Goal: Information Seeking & Learning: Learn about a topic

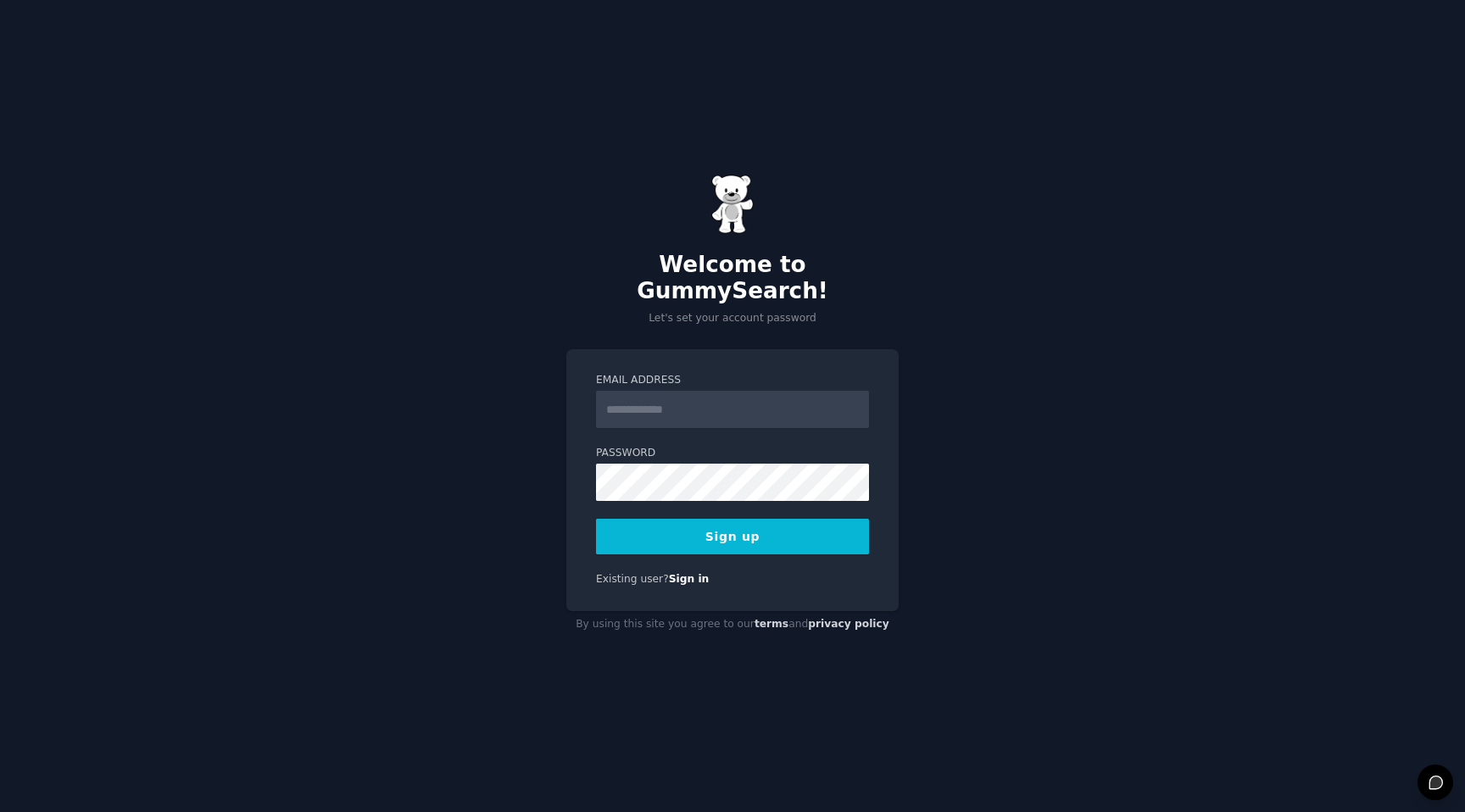
type input "**********"
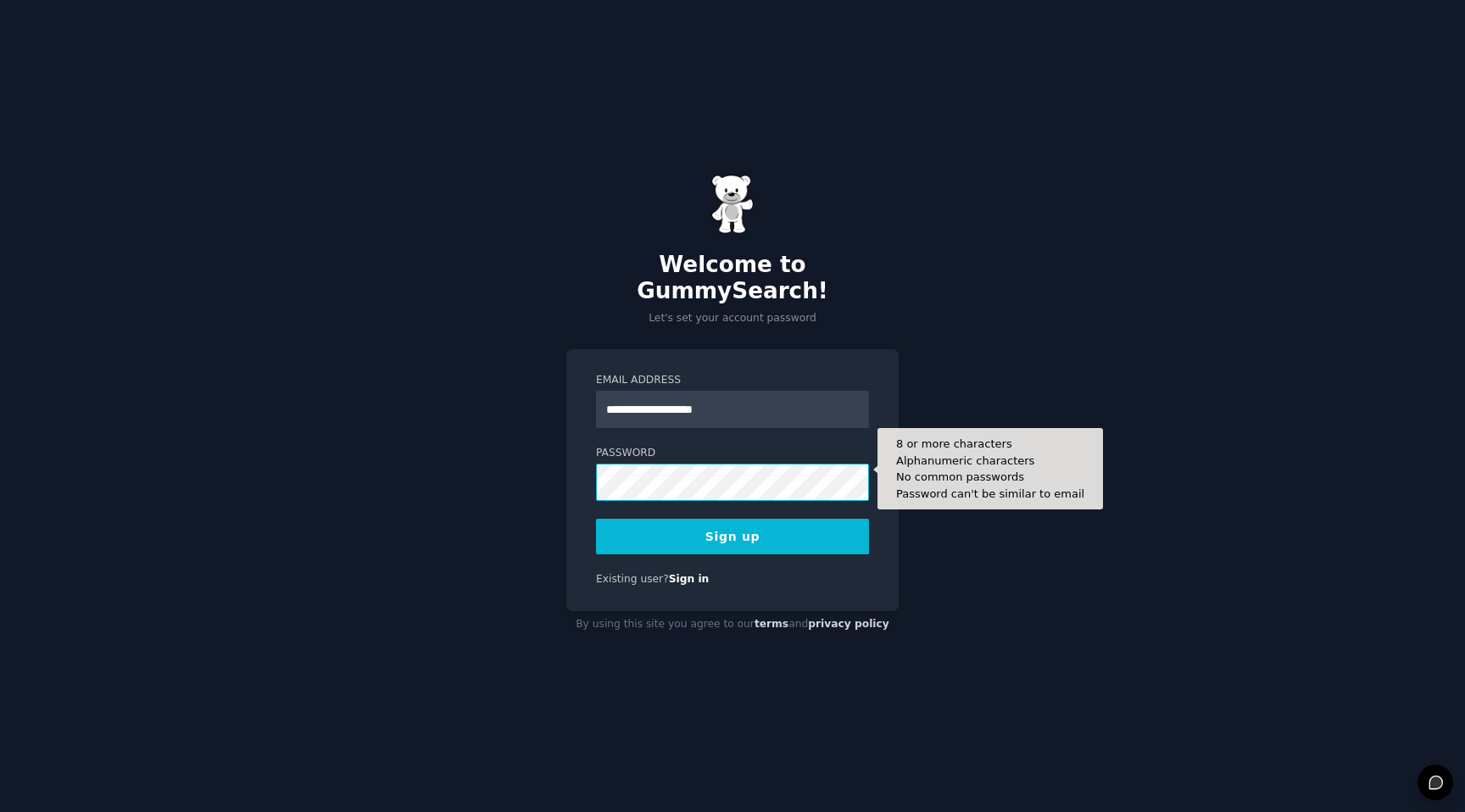
click at [596, 518] on button "Sign up" at bounding box center [732, 536] width 273 height 36
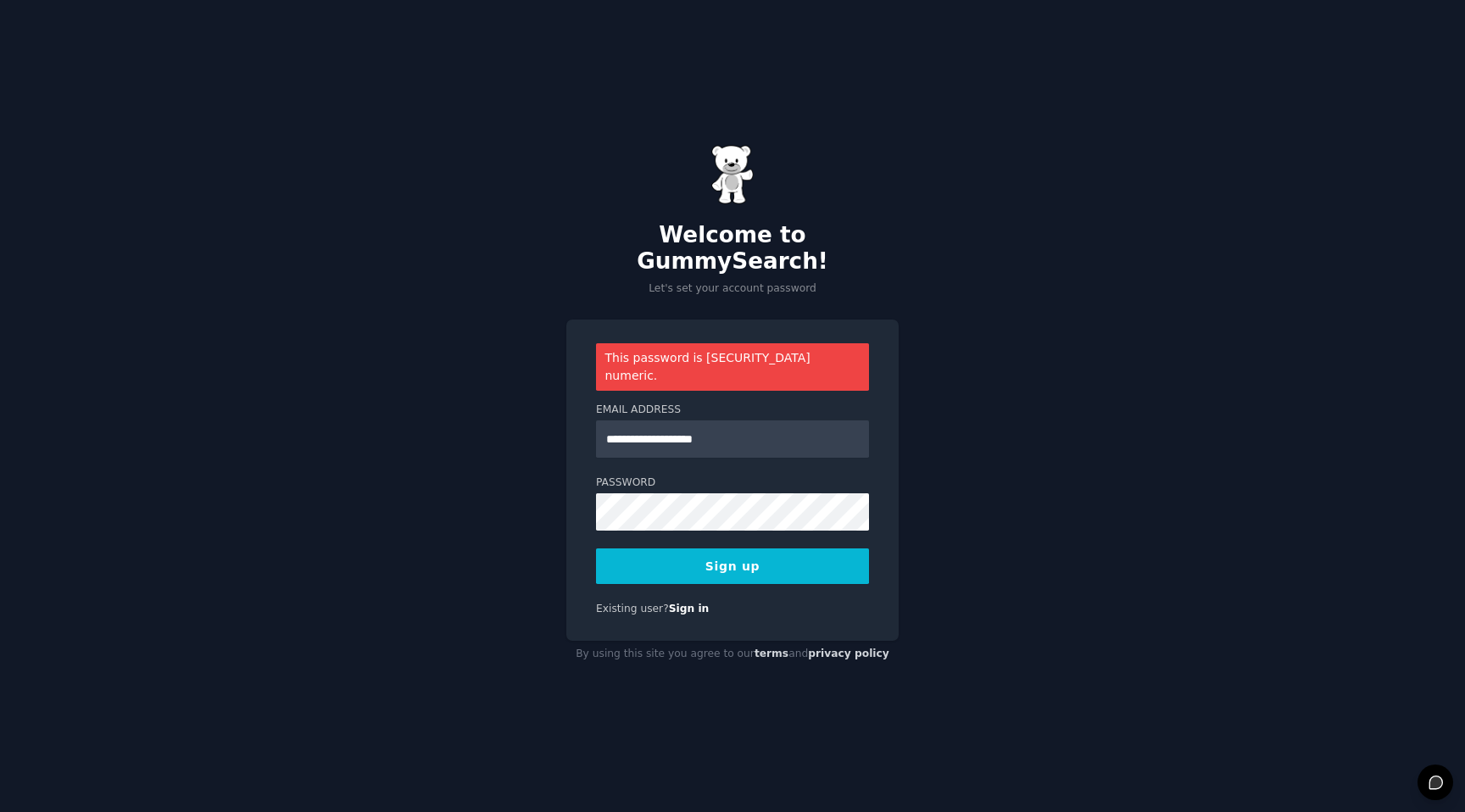
click at [735, 562] on div "**********" at bounding box center [732, 480] width 332 height 321
click at [717, 554] on button "Sign up" at bounding box center [732, 567] width 273 height 36
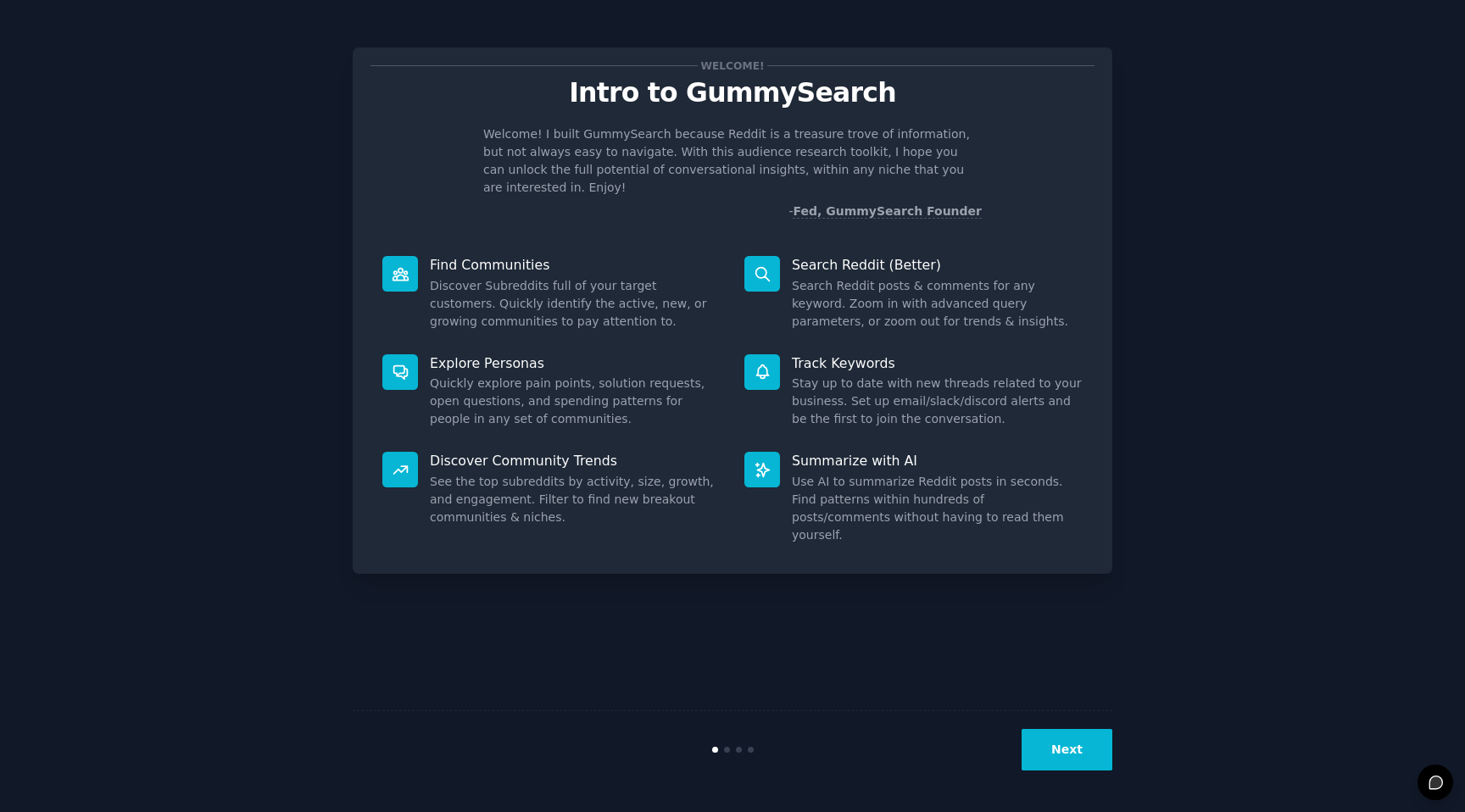
click at [1078, 753] on button "Next" at bounding box center [1066, 750] width 91 height 42
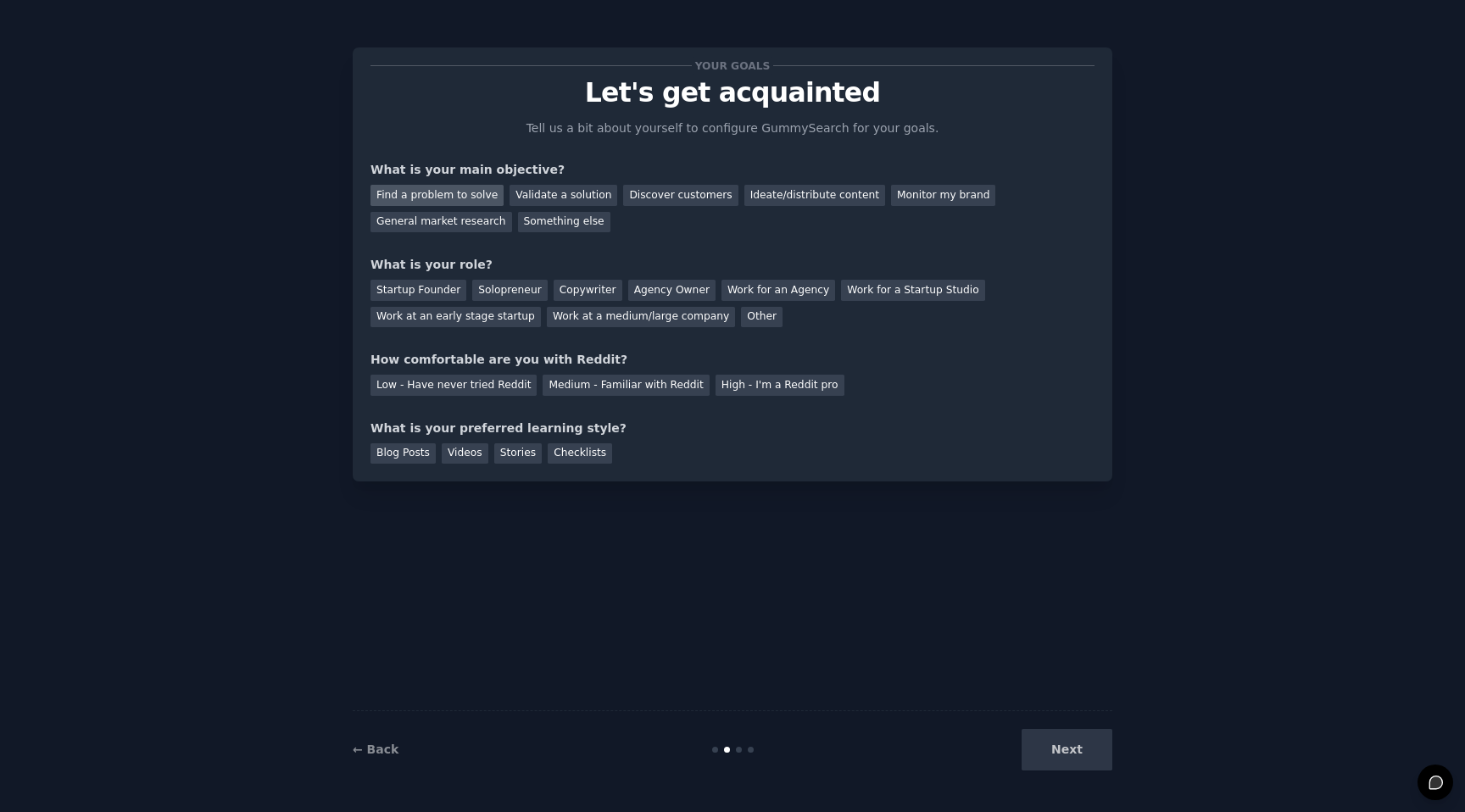
click at [484, 196] on div "Find a problem to solve" at bounding box center [436, 195] width 133 height 21
click at [480, 224] on div "General market research" at bounding box center [441, 222] width 142 height 21
click at [475, 188] on div "Find a problem to solve" at bounding box center [436, 195] width 133 height 21
click at [591, 314] on div "Work at a medium/large company" at bounding box center [640, 317] width 188 height 21
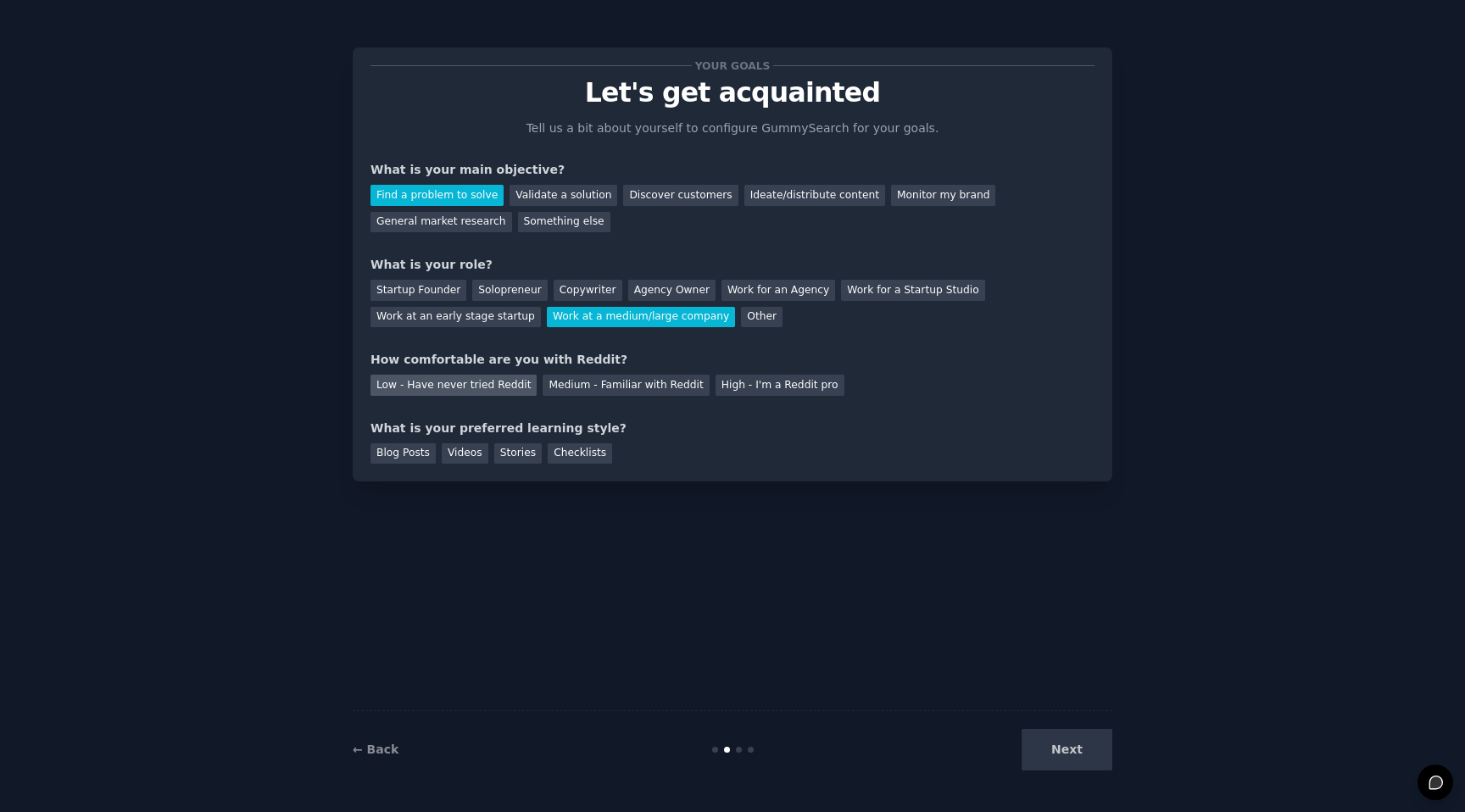
click at [479, 390] on div "Low - Have never tried Reddit" at bounding box center [453, 385] width 166 height 21
click at [428, 458] on div "Blog Posts" at bounding box center [402, 453] width 65 height 21
click at [1072, 745] on button "Next" at bounding box center [1066, 750] width 91 height 42
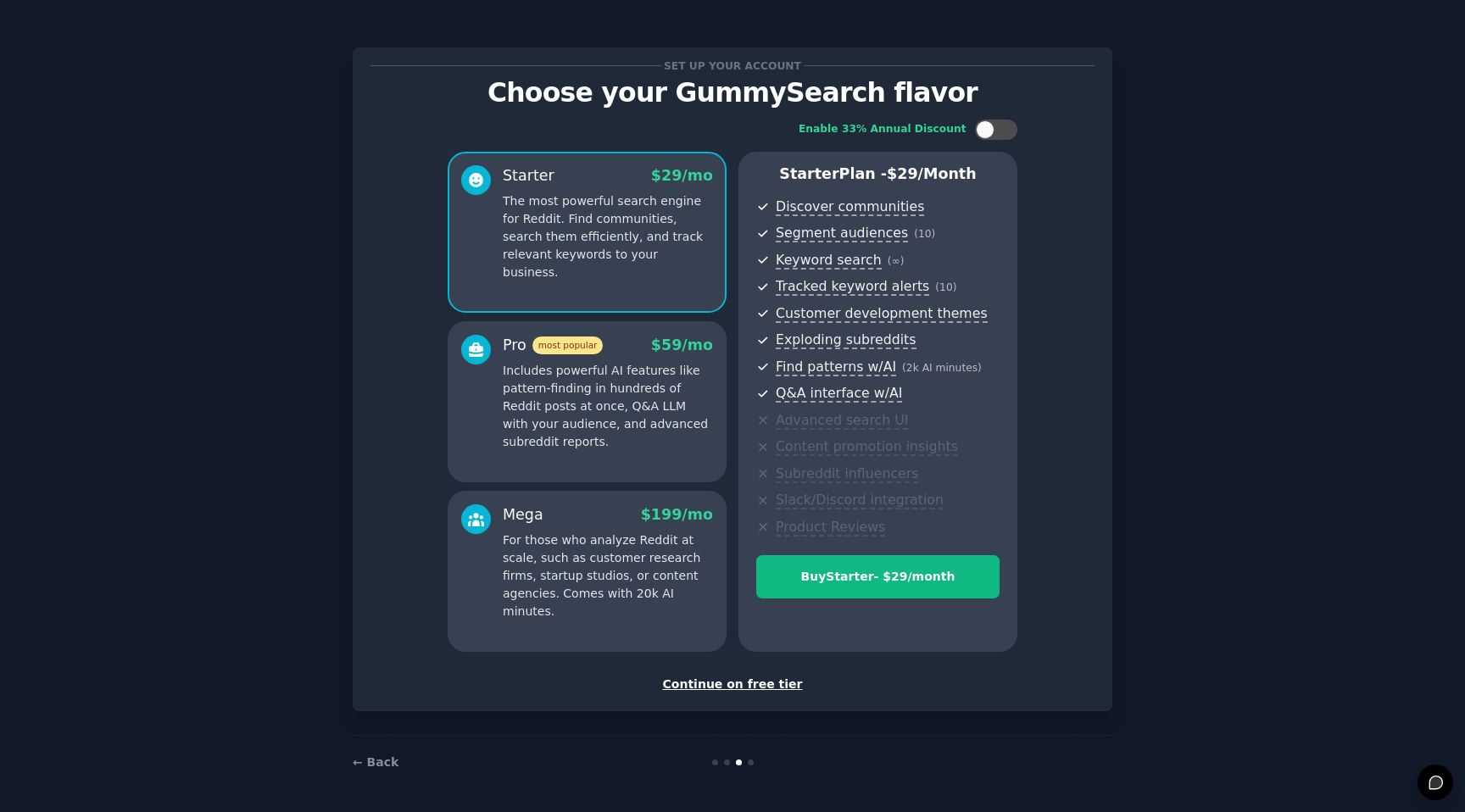
click at [766, 691] on div "Continue on free tier" at bounding box center [732, 684] width 724 height 18
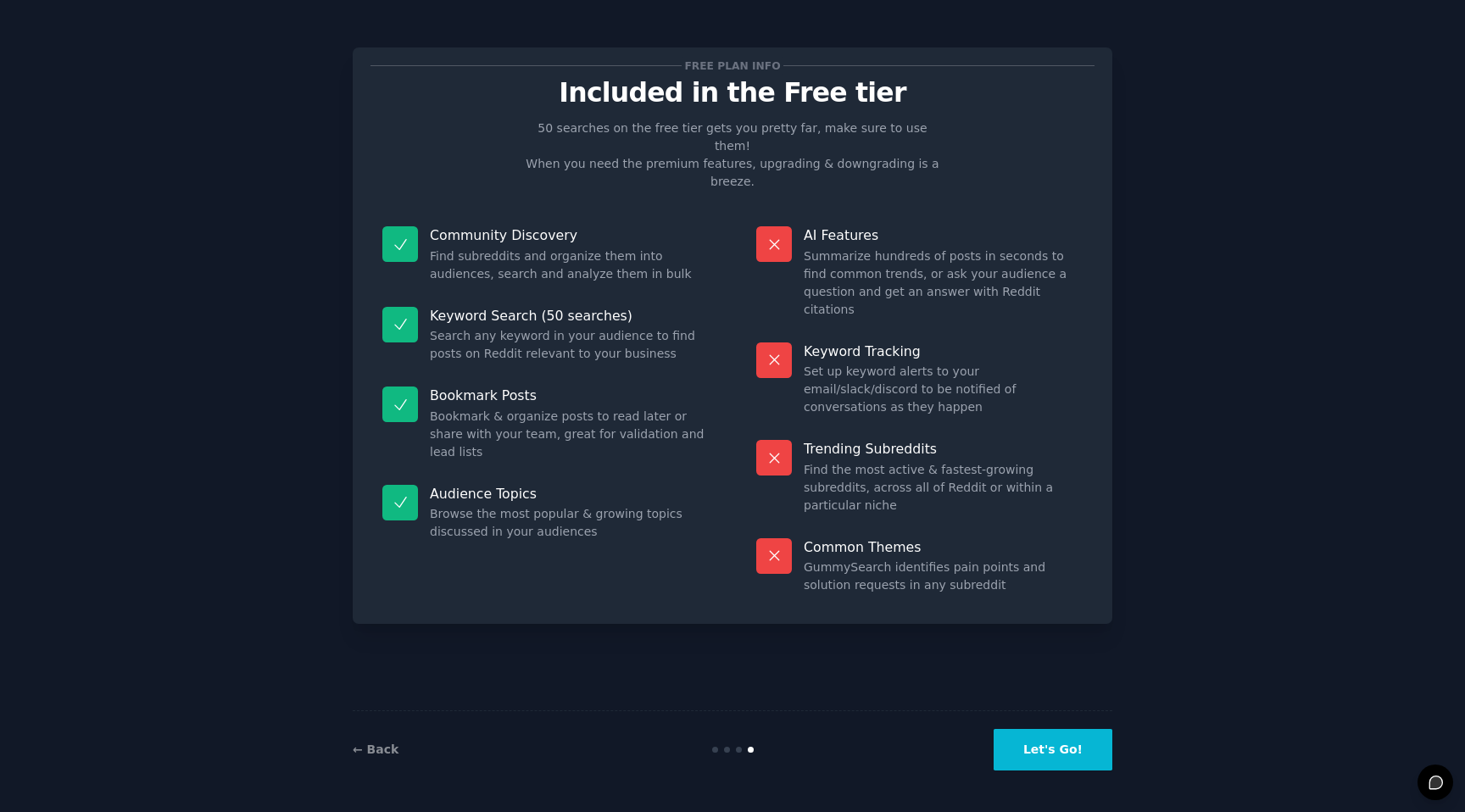
click at [1064, 753] on button "Let's Go!" at bounding box center [1053, 750] width 119 height 42
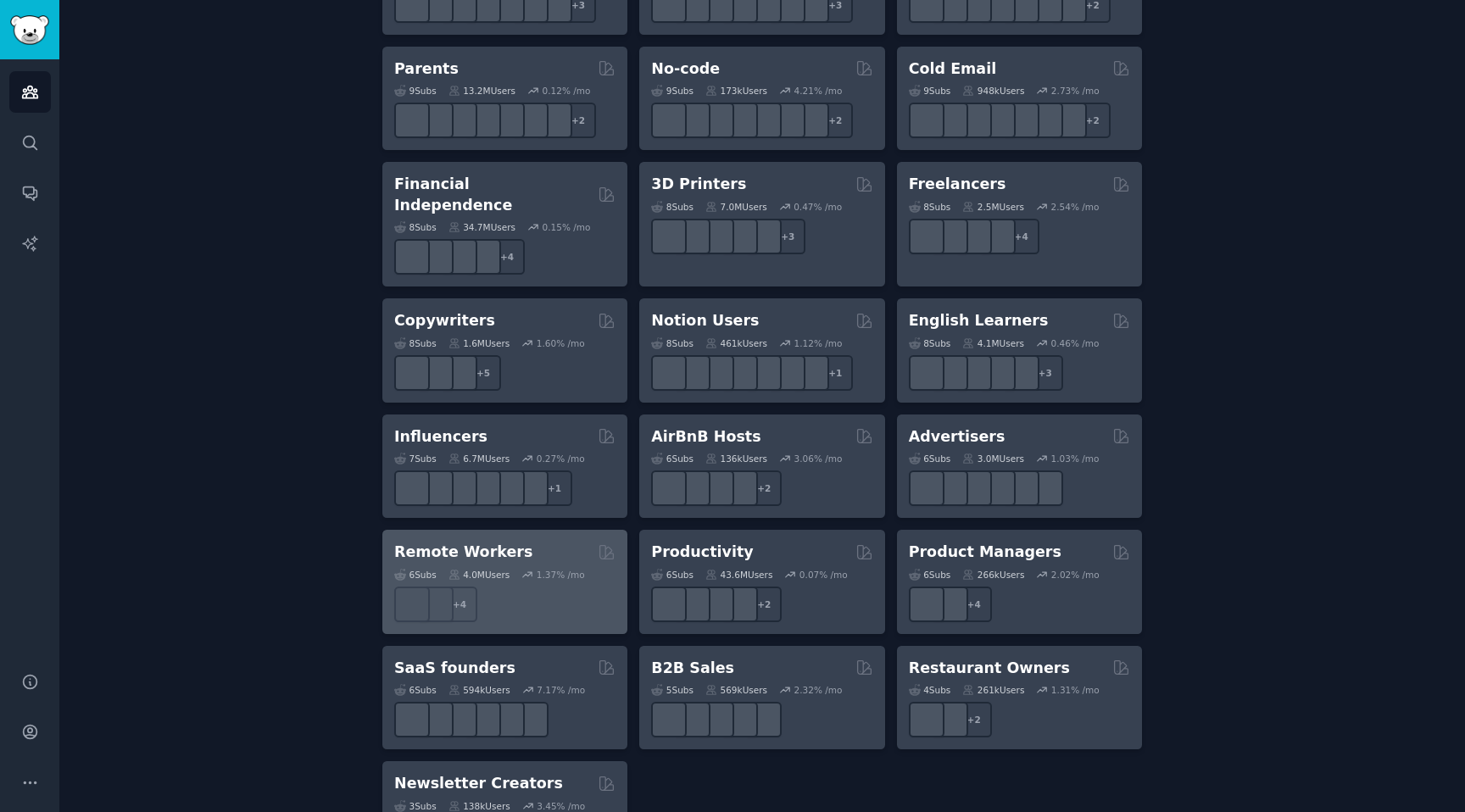
scroll to position [1143, 0]
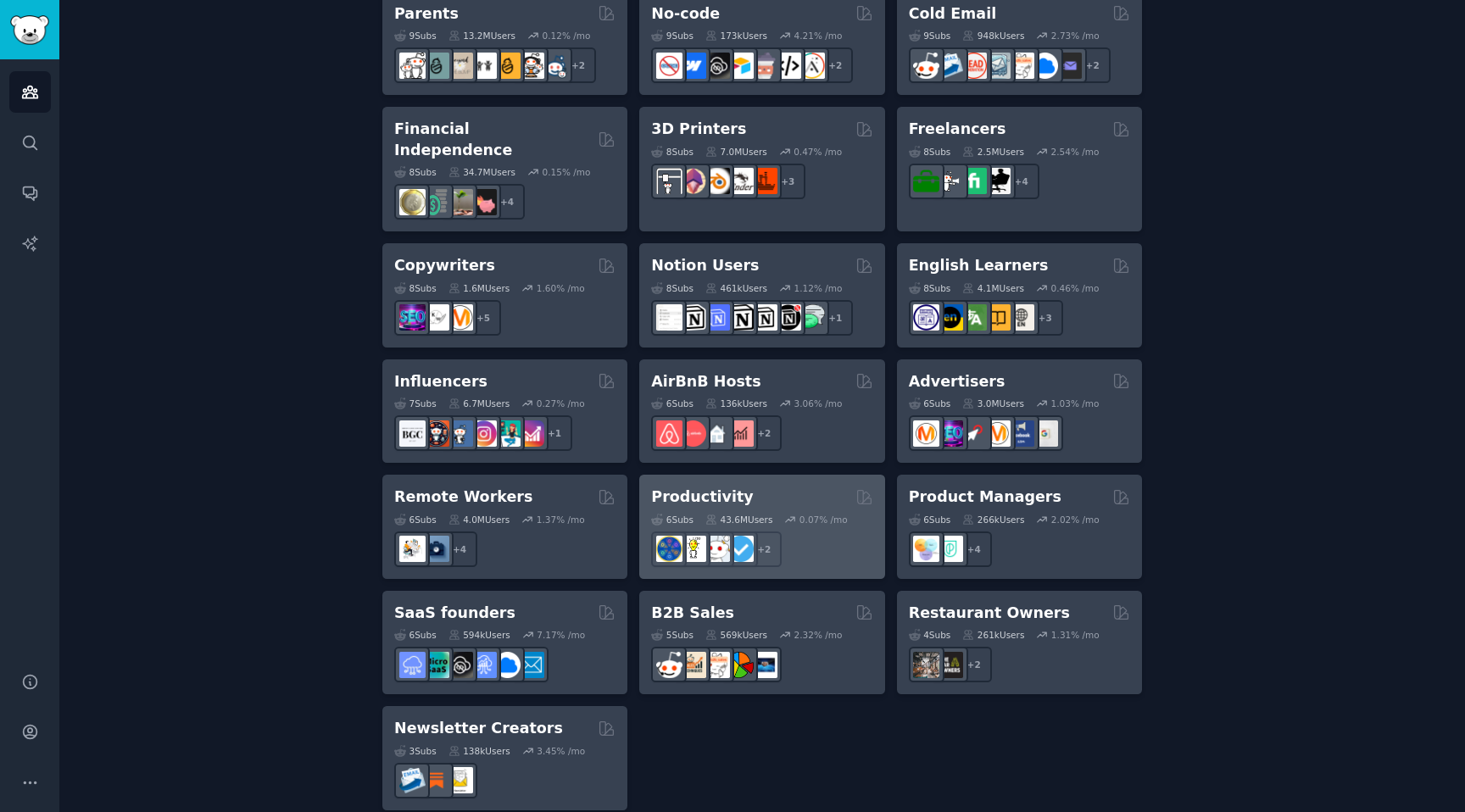
click at [826, 532] on div "+ 2" at bounding box center [761, 550] width 221 height 36
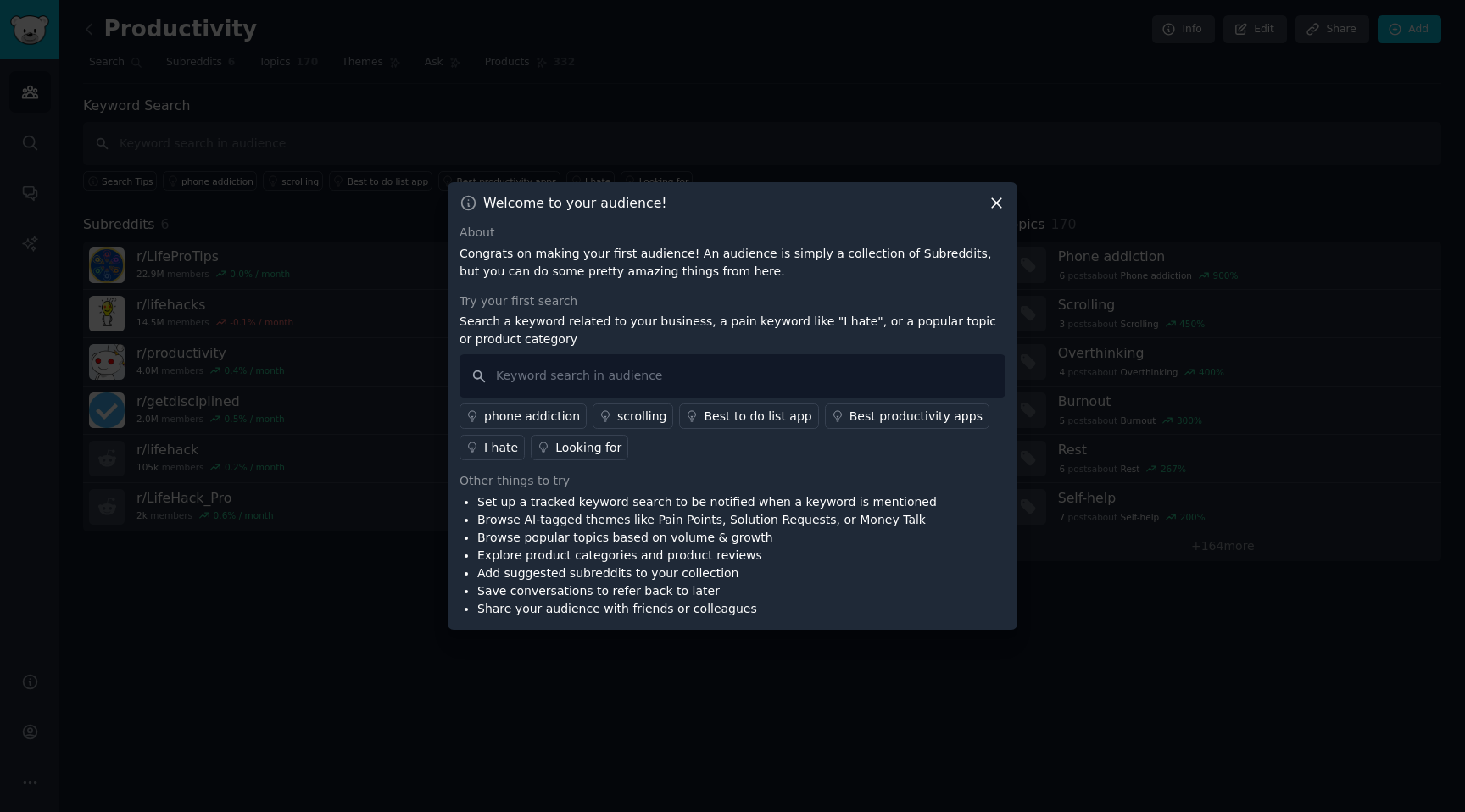
click at [608, 450] on div "Looking for" at bounding box center [588, 448] width 66 height 18
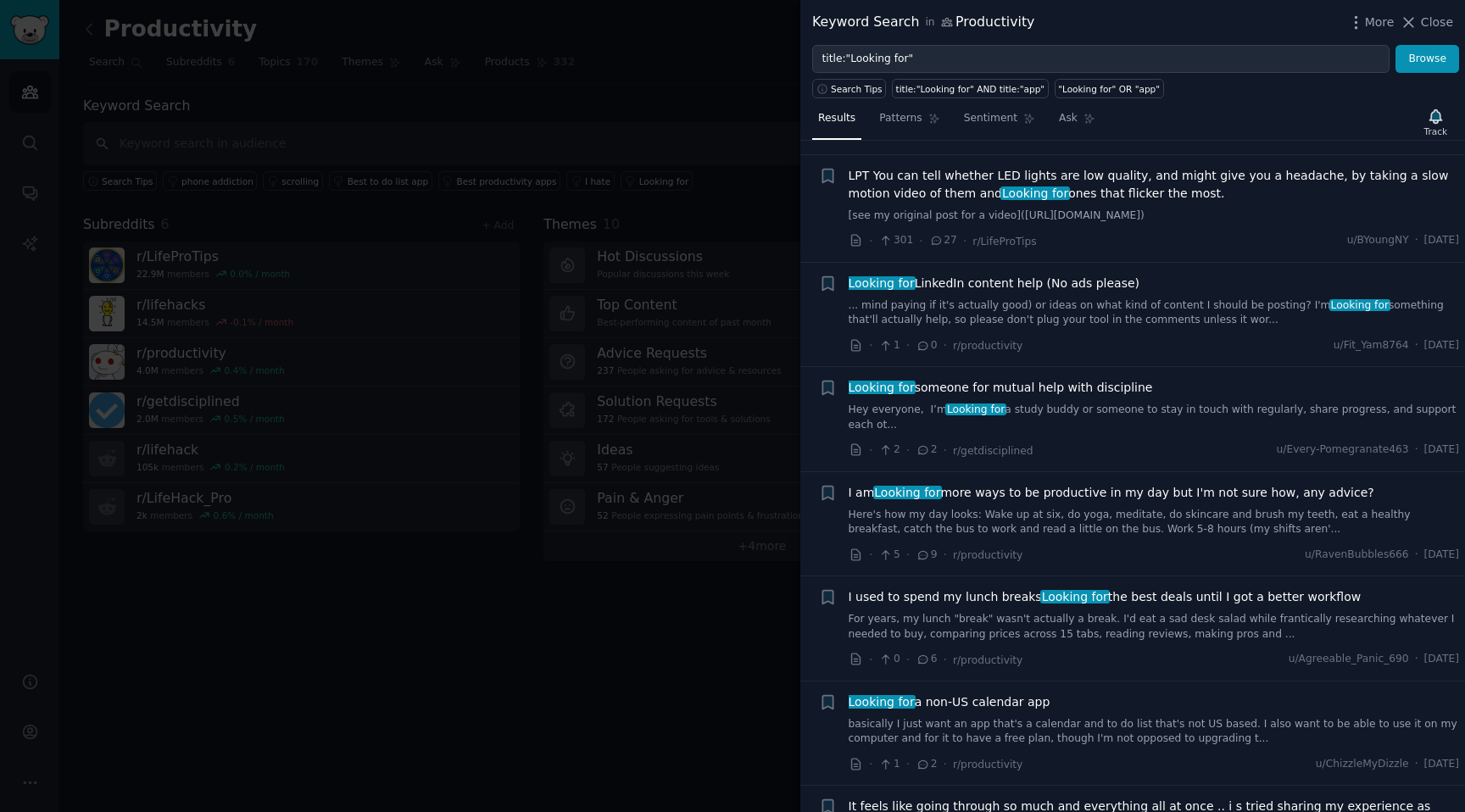
scroll to position [733, 0]
click at [599, 640] on div at bounding box center [732, 406] width 1465 height 812
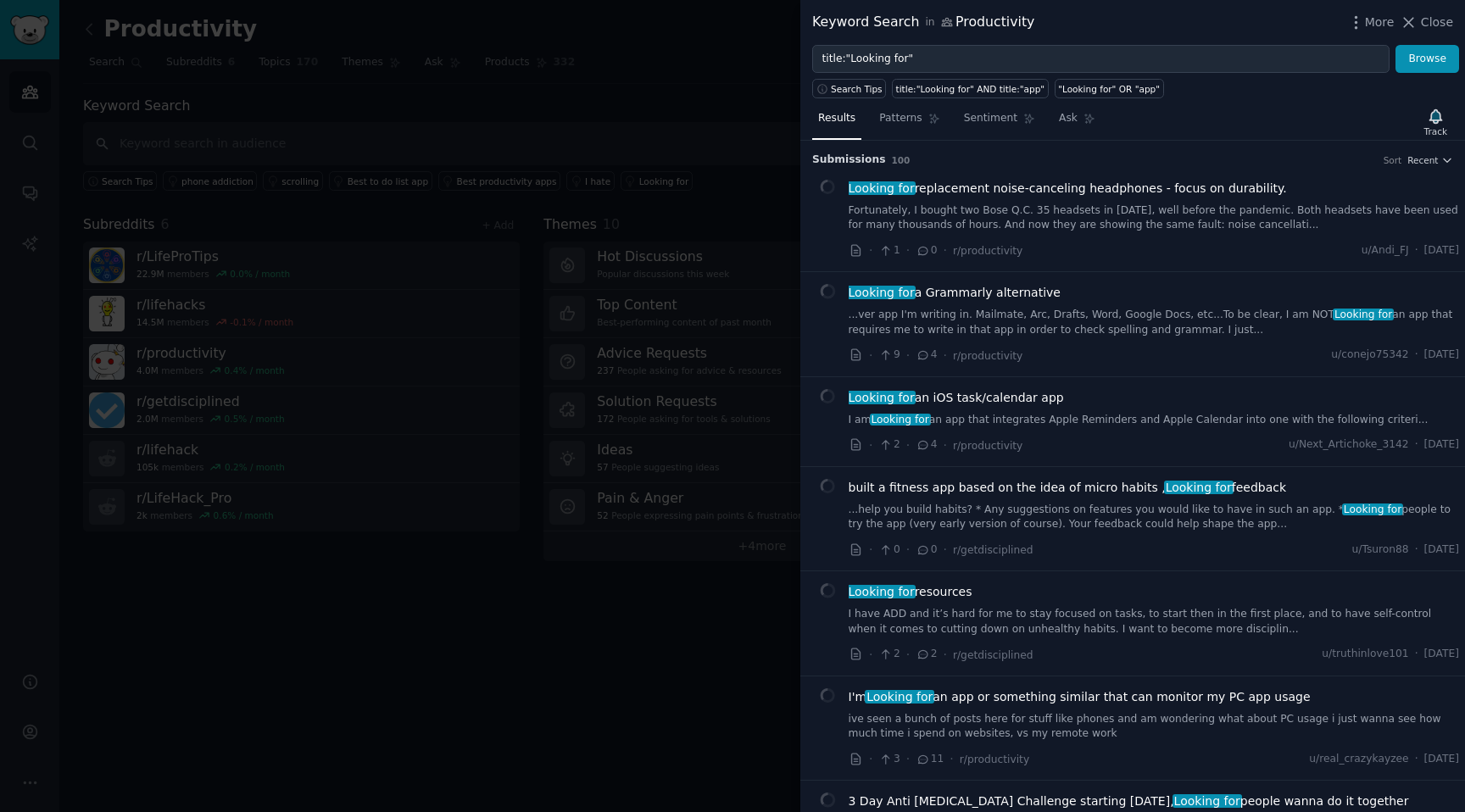
click at [1442, 20] on span "Close" at bounding box center [1437, 22] width 32 height 18
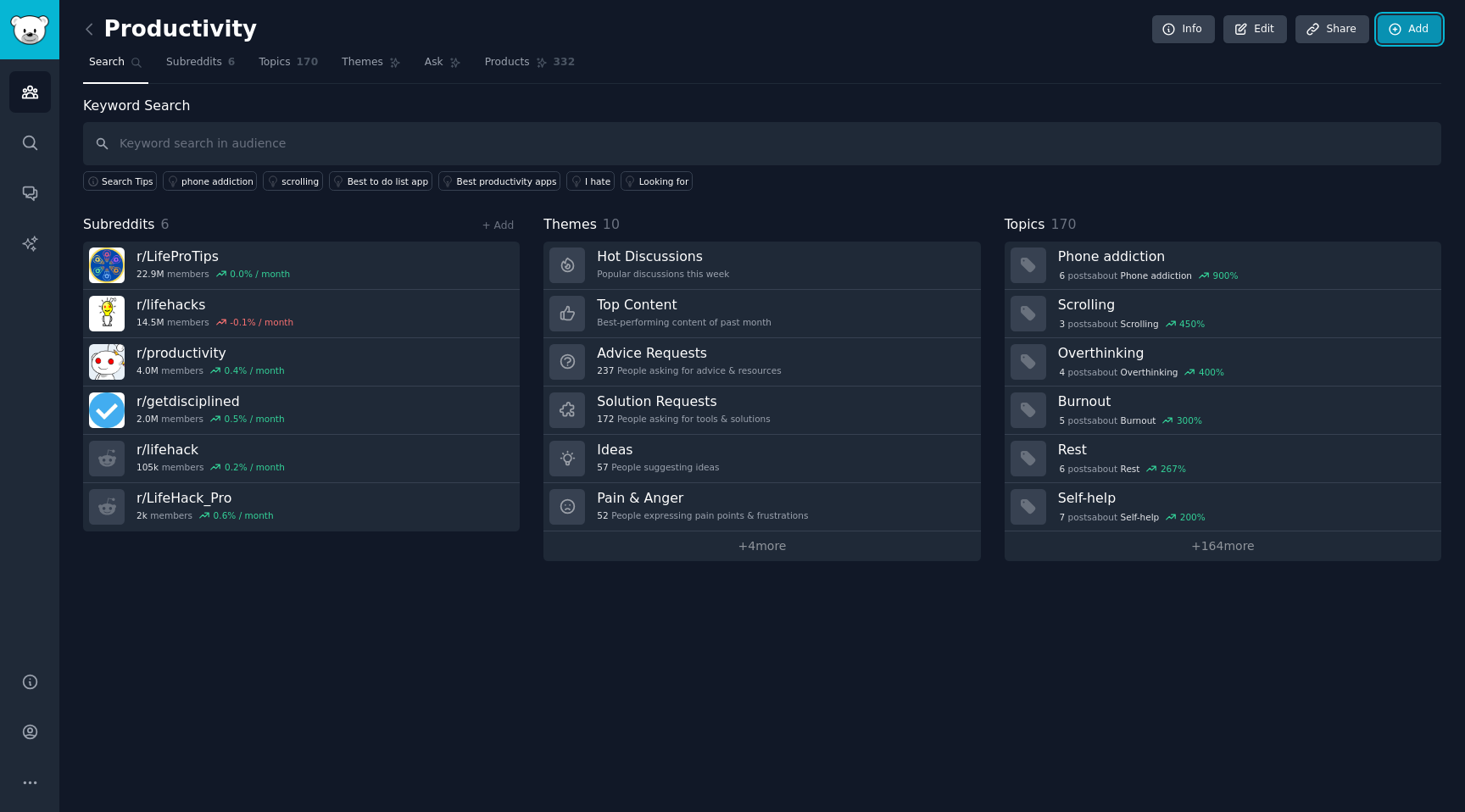
click at [1425, 20] on link "Add" at bounding box center [1408, 29] width 63 height 29
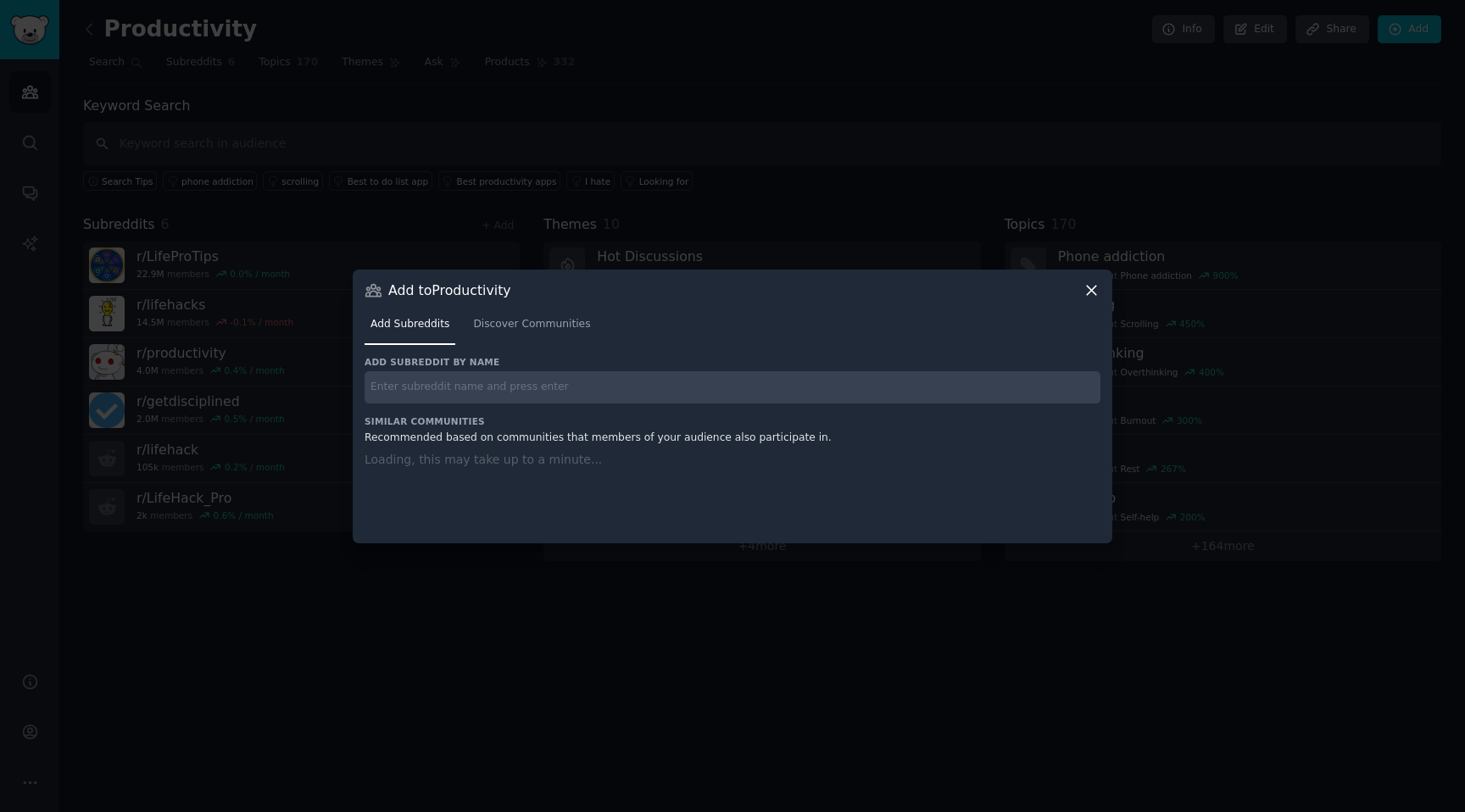
click at [970, 95] on div at bounding box center [732, 406] width 1465 height 812
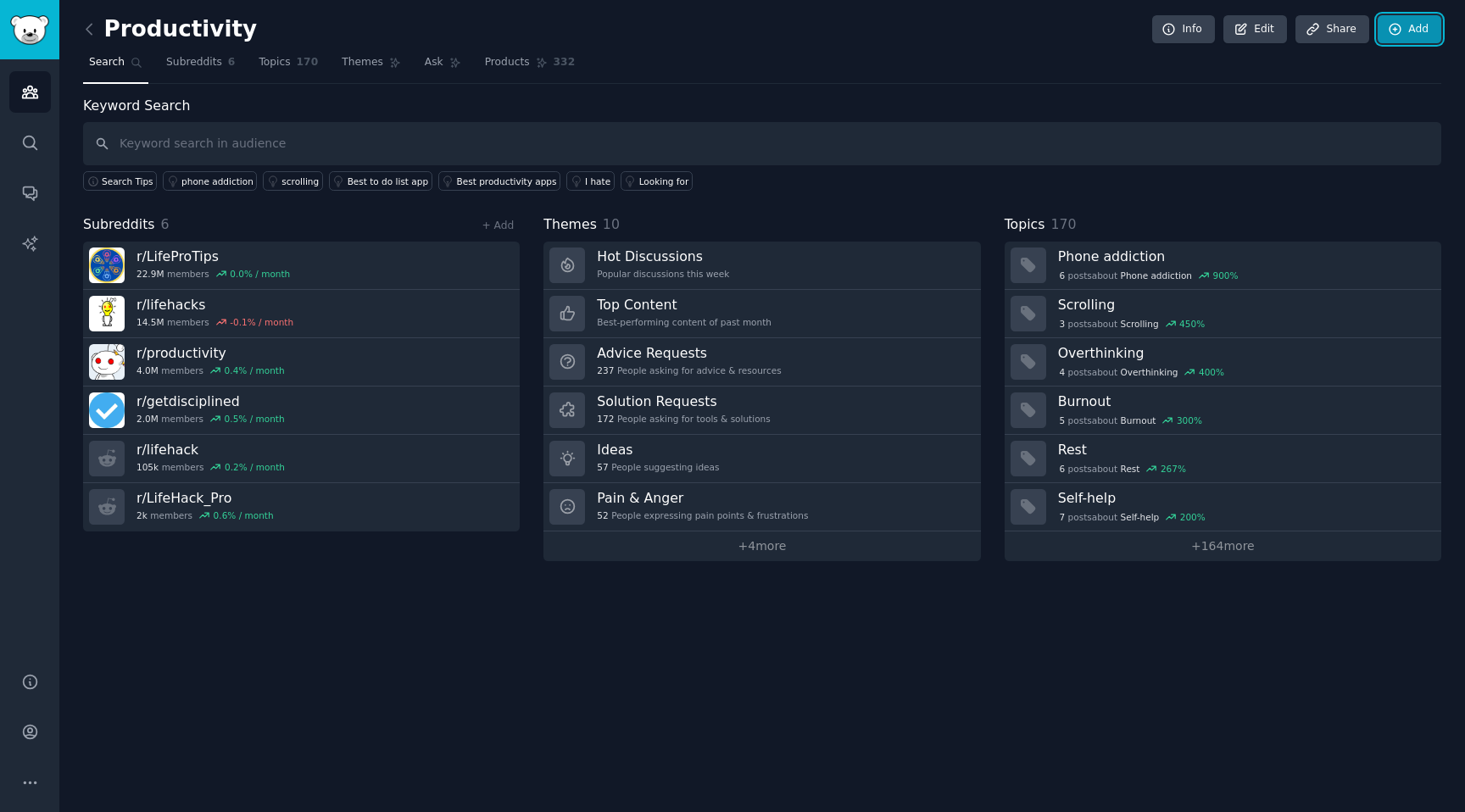
click at [1405, 29] on link "Add" at bounding box center [1408, 29] width 63 height 29
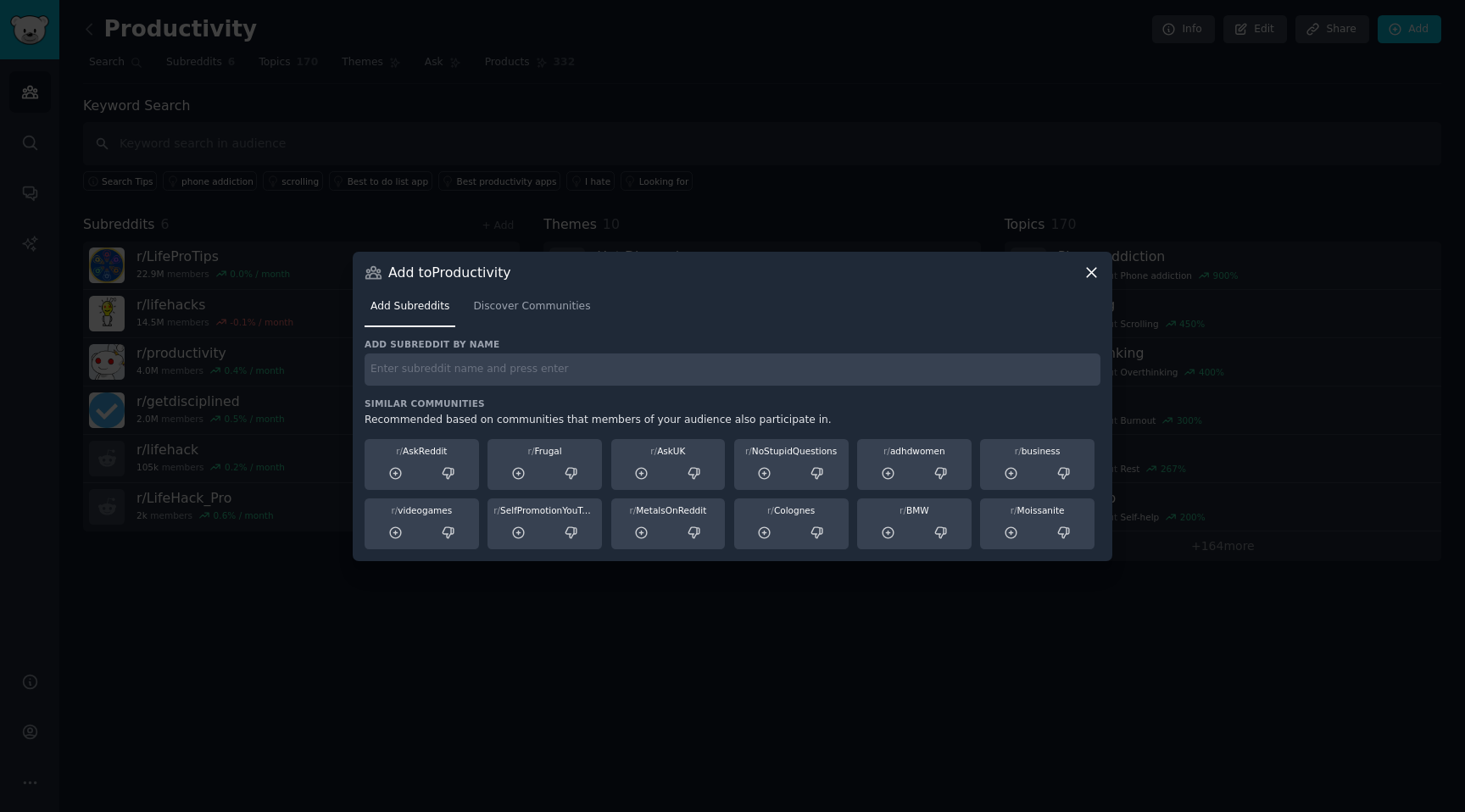
click at [1094, 268] on icon at bounding box center [1091, 273] width 9 height 9
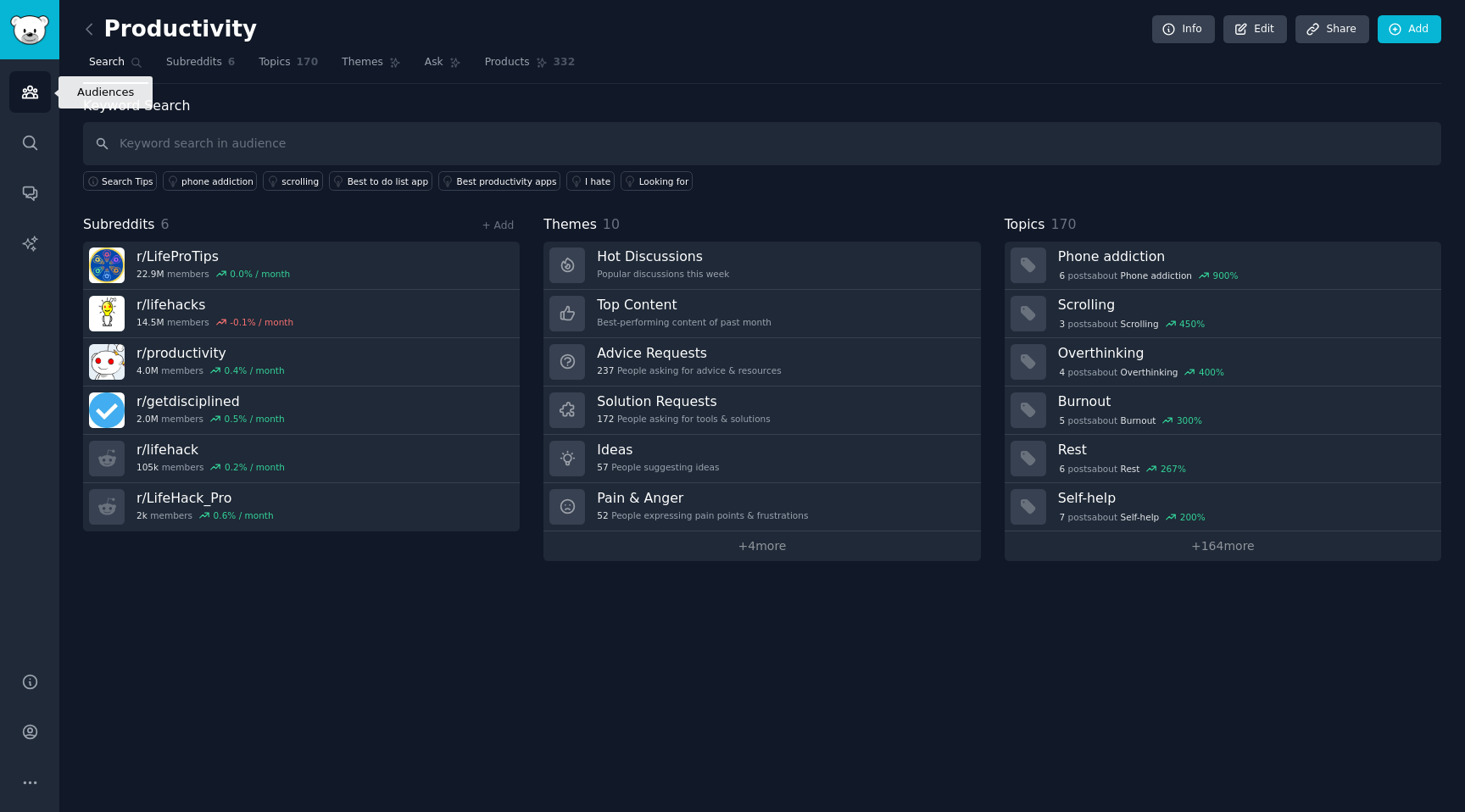
click at [34, 86] on icon "Sidebar" at bounding box center [29, 92] width 18 height 18
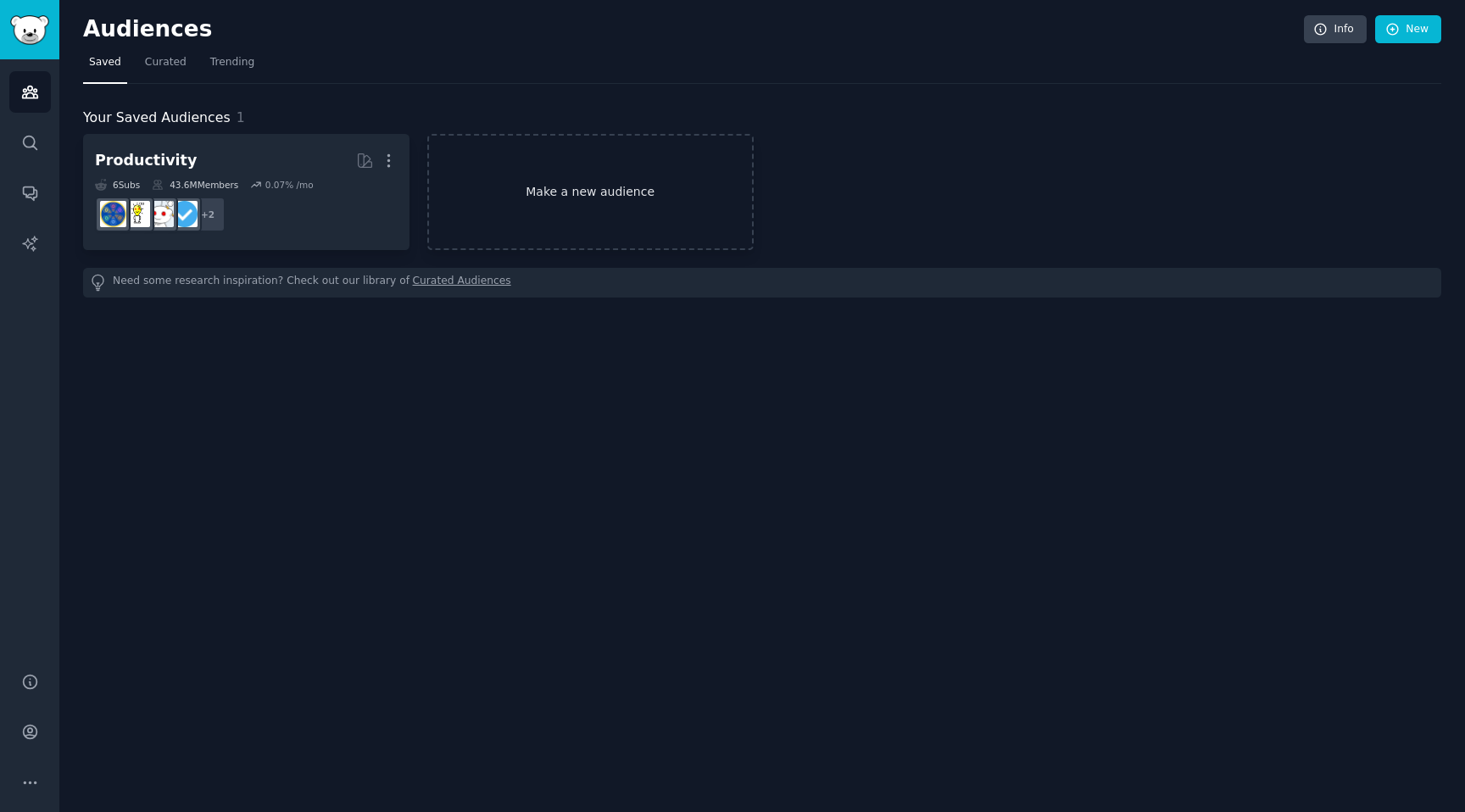
click at [556, 210] on link "Make a new audience" at bounding box center [589, 192] width 326 height 116
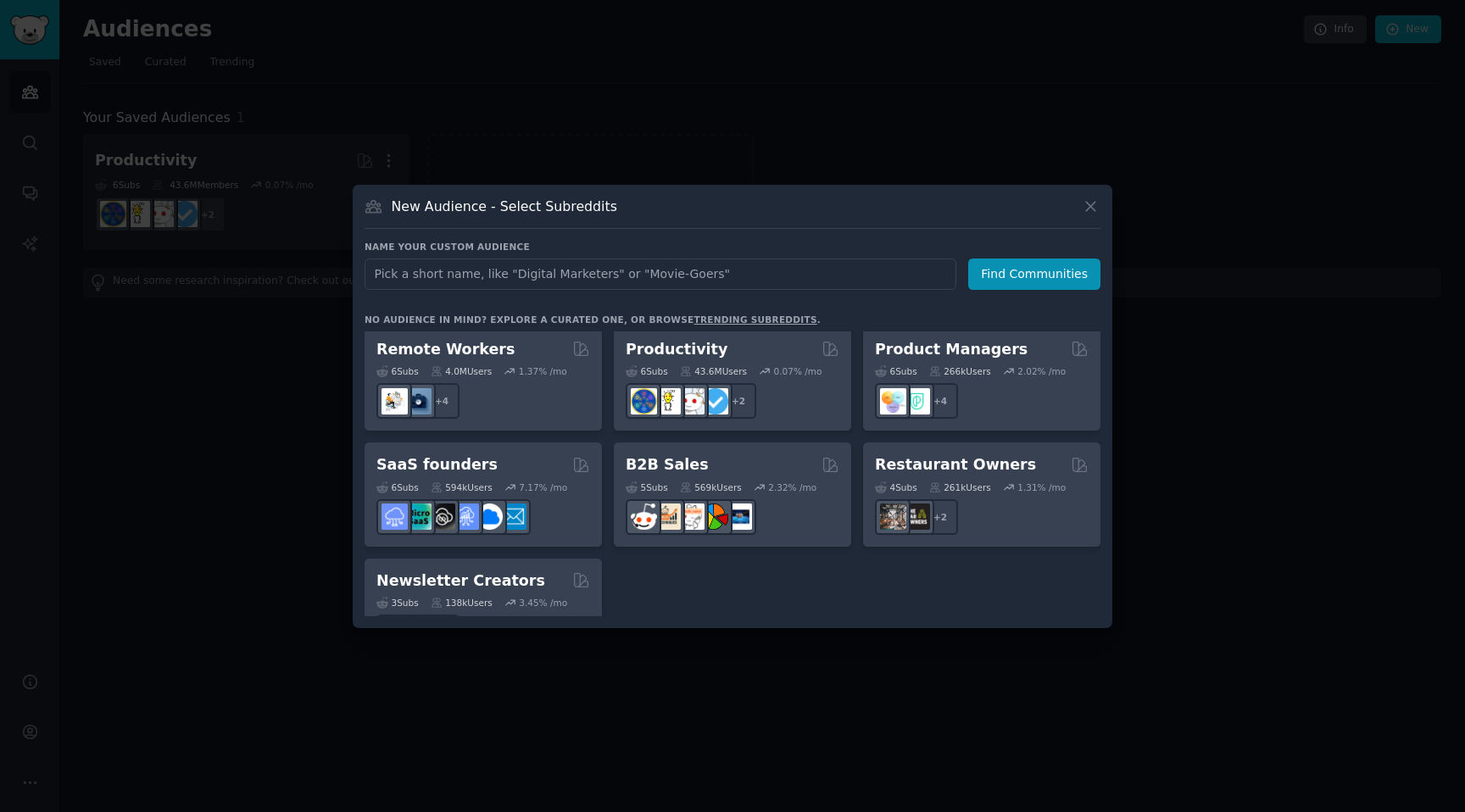
scroll to position [1298, 0]
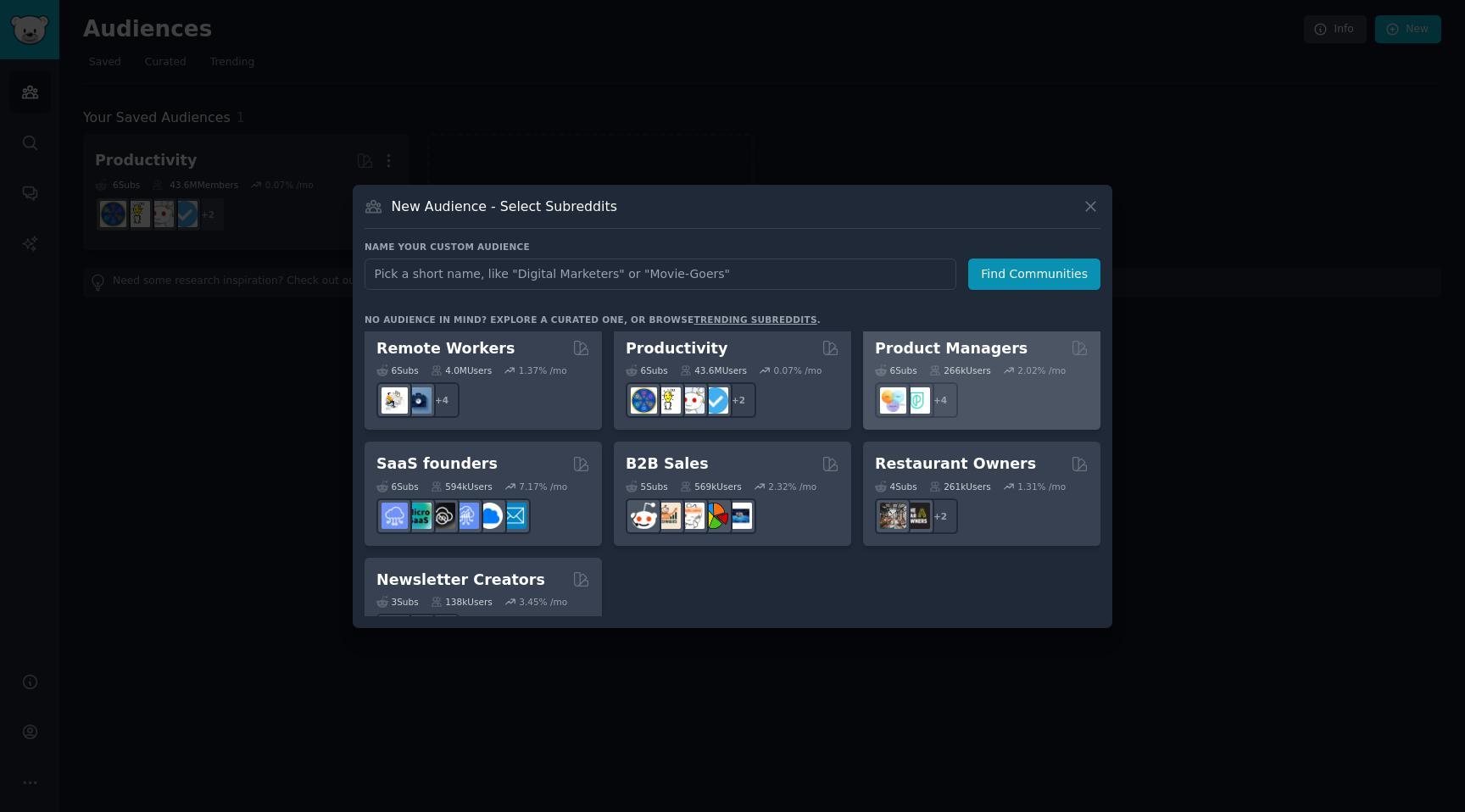
click at [989, 382] on div "+ 4" at bounding box center [981, 400] width 213 height 36
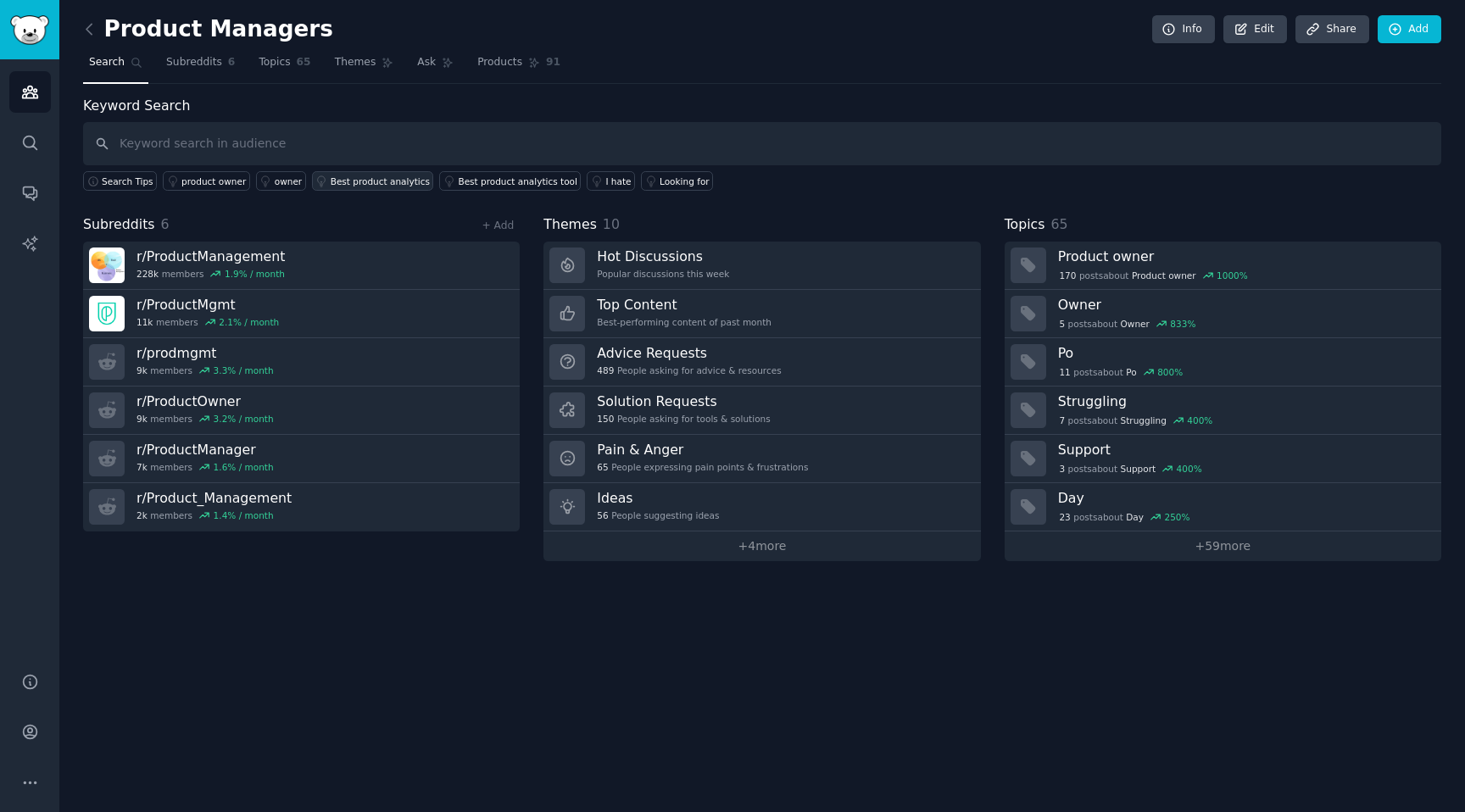
click at [399, 180] on div "Best product analytics" at bounding box center [380, 181] width 99 height 12
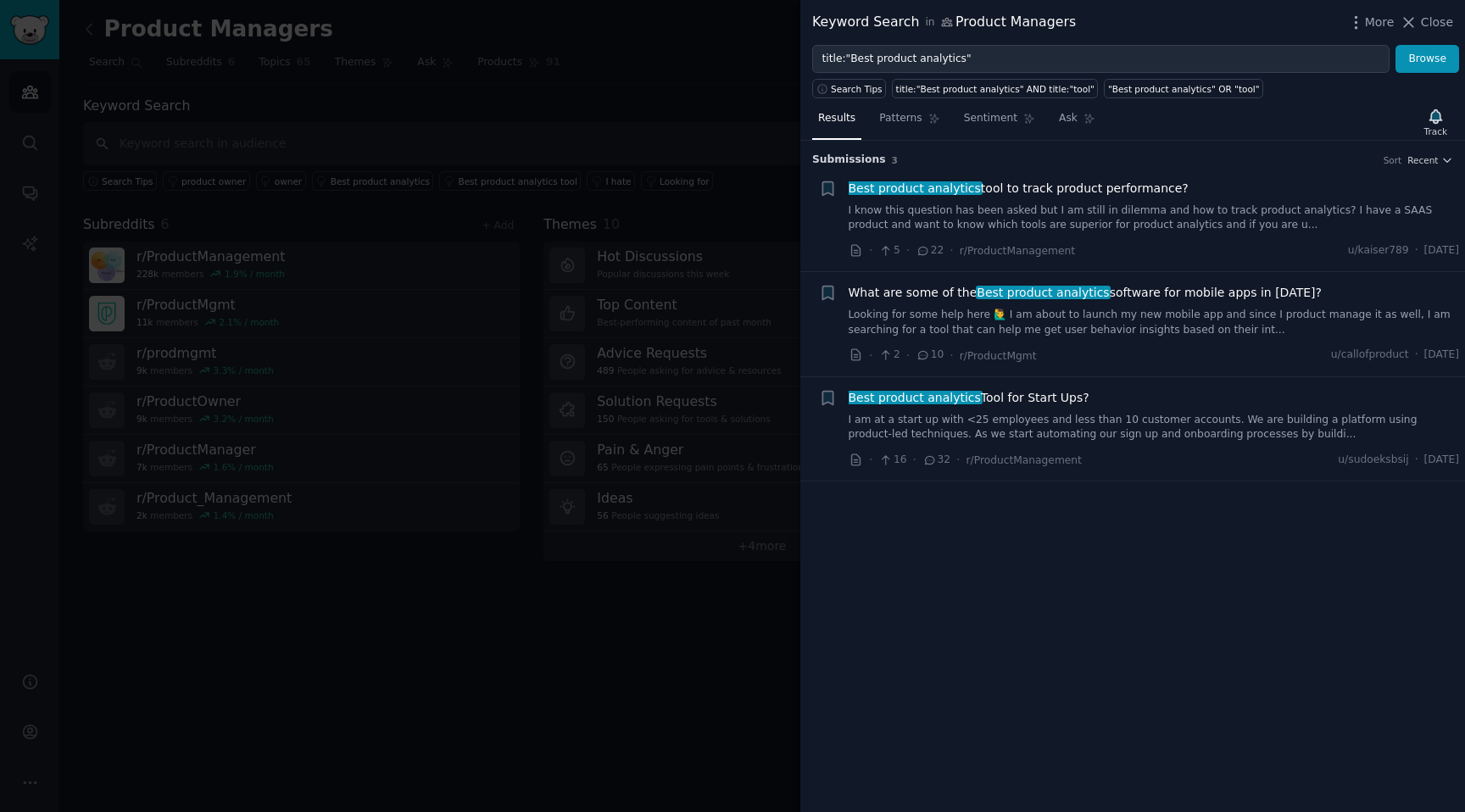
click at [935, 291] on span "What are some of the Best product analytics software for mobile apps in [DATE]?" at bounding box center [1084, 293] width 473 height 18
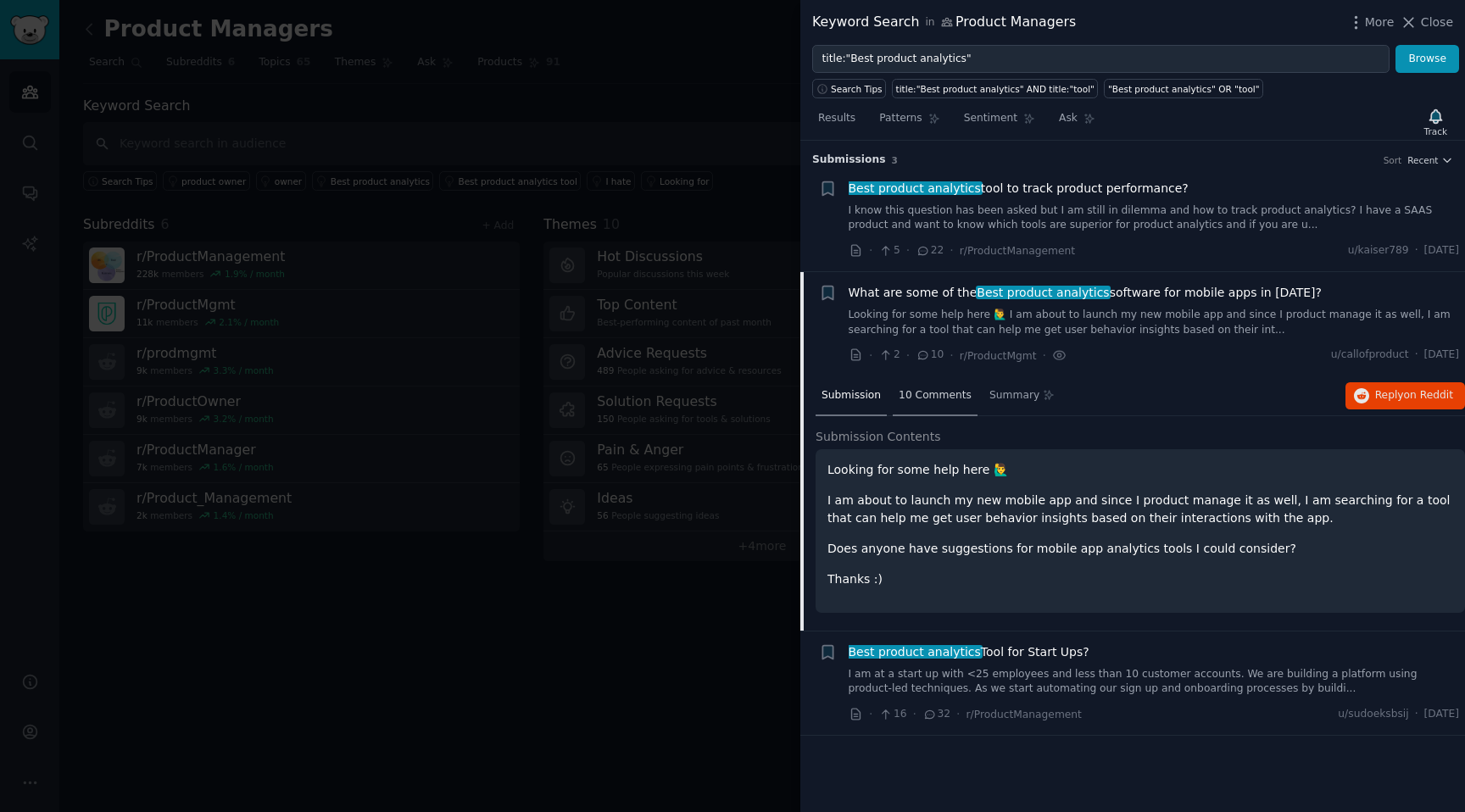
click at [947, 397] on span "10 Comments" at bounding box center [934, 396] width 73 height 15
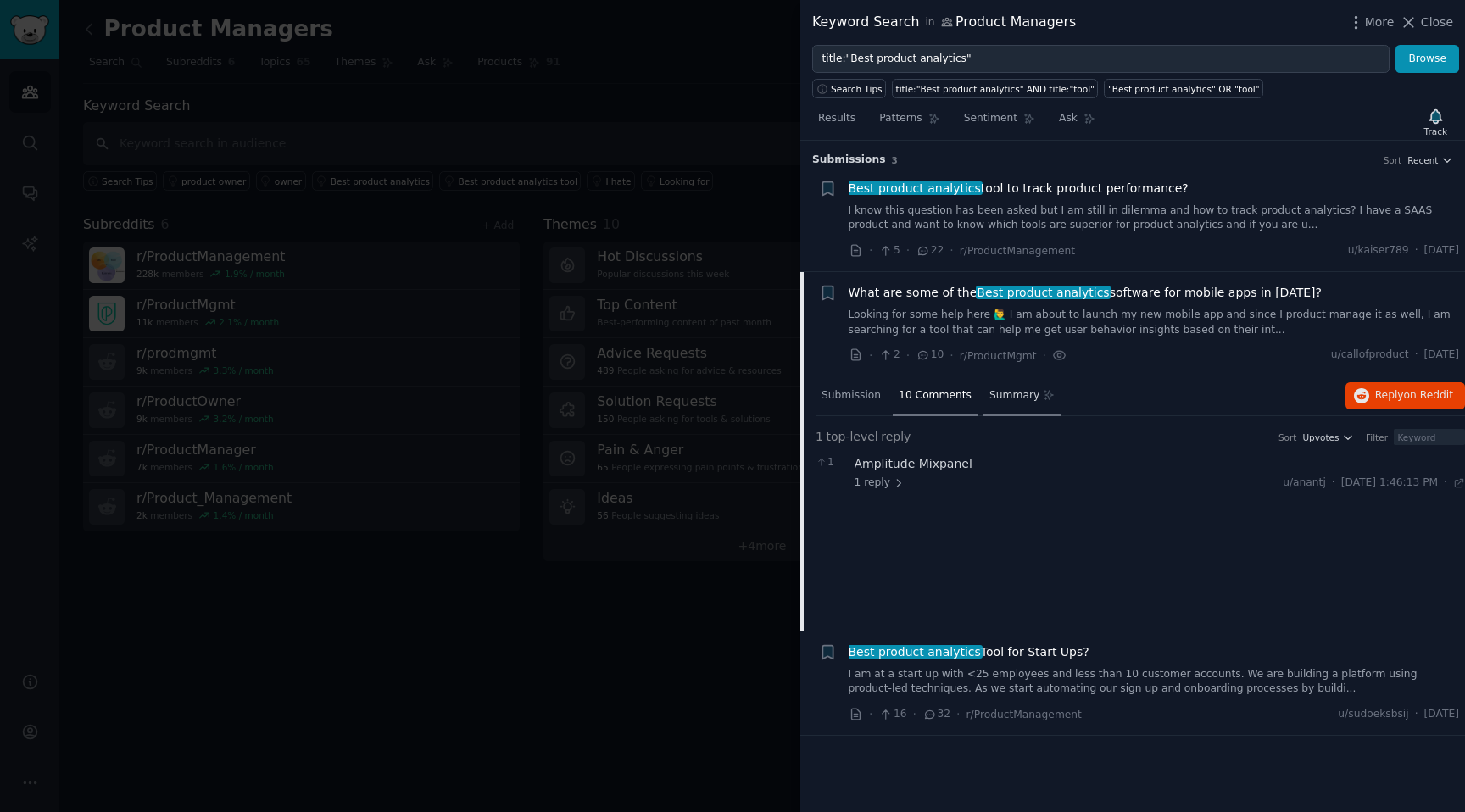
click at [1012, 395] on span "Summary" at bounding box center [1014, 396] width 50 height 15
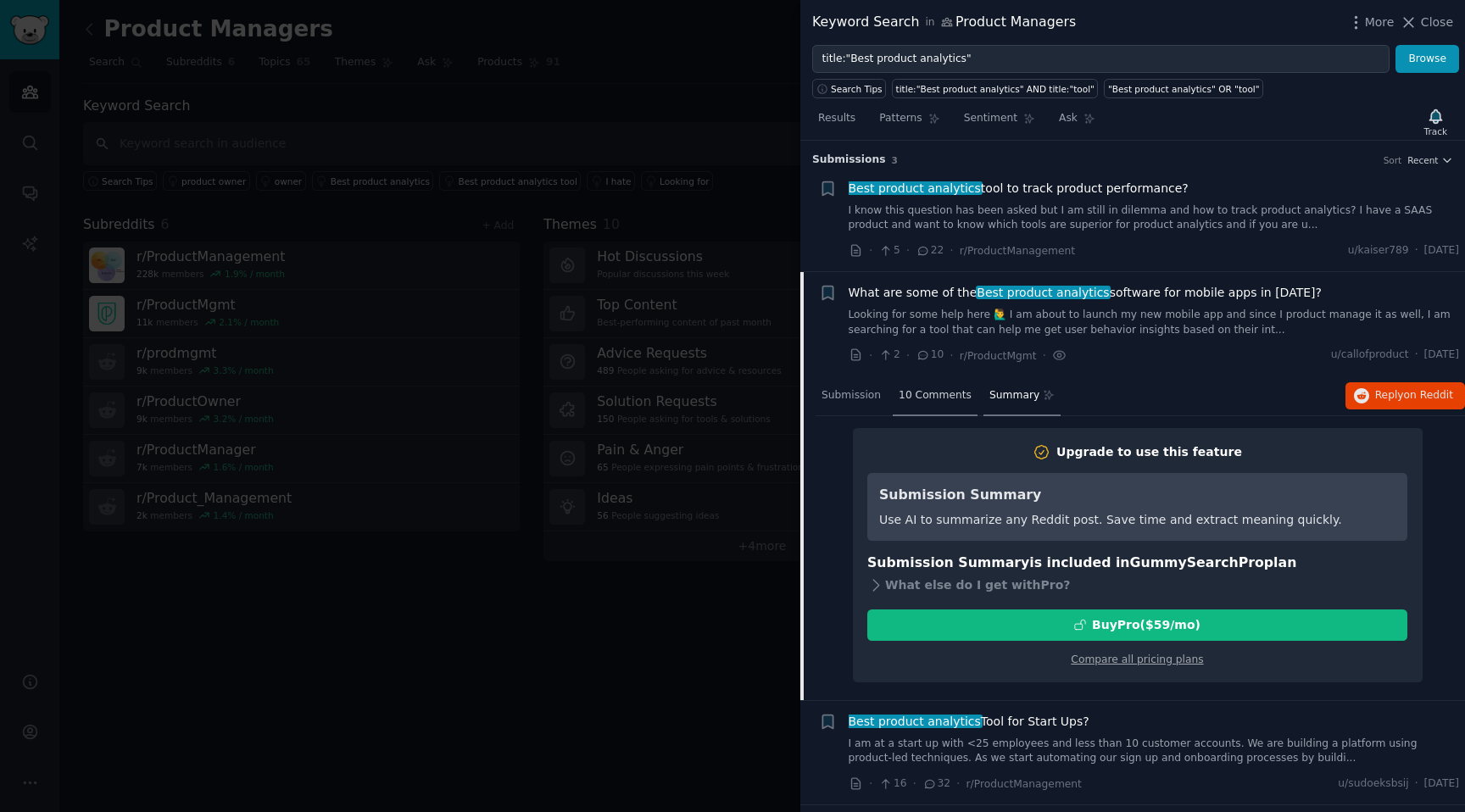
click at [945, 398] on span "10 Comments" at bounding box center [934, 396] width 73 height 15
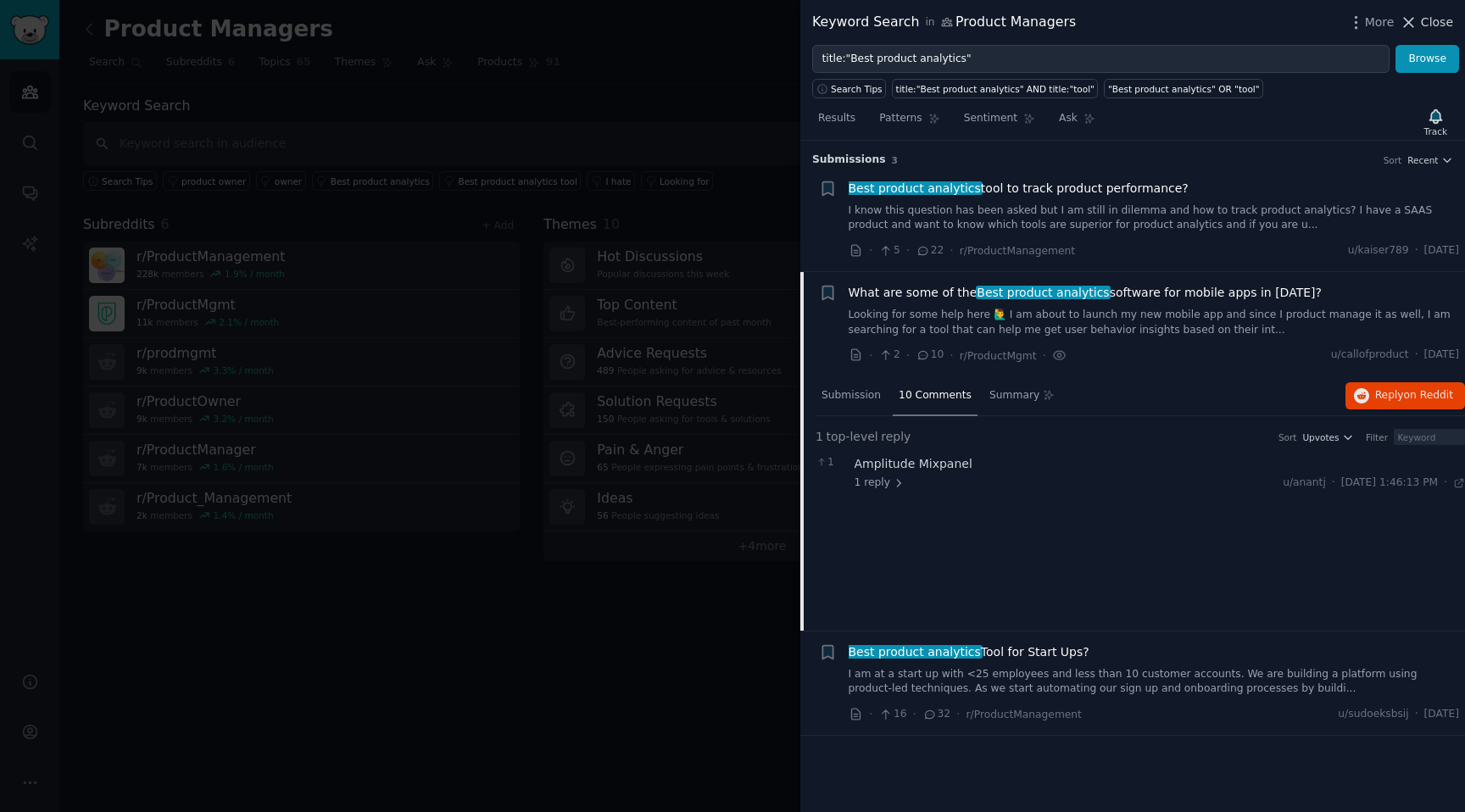
click at [1424, 19] on span "Close" at bounding box center [1437, 22] width 32 height 18
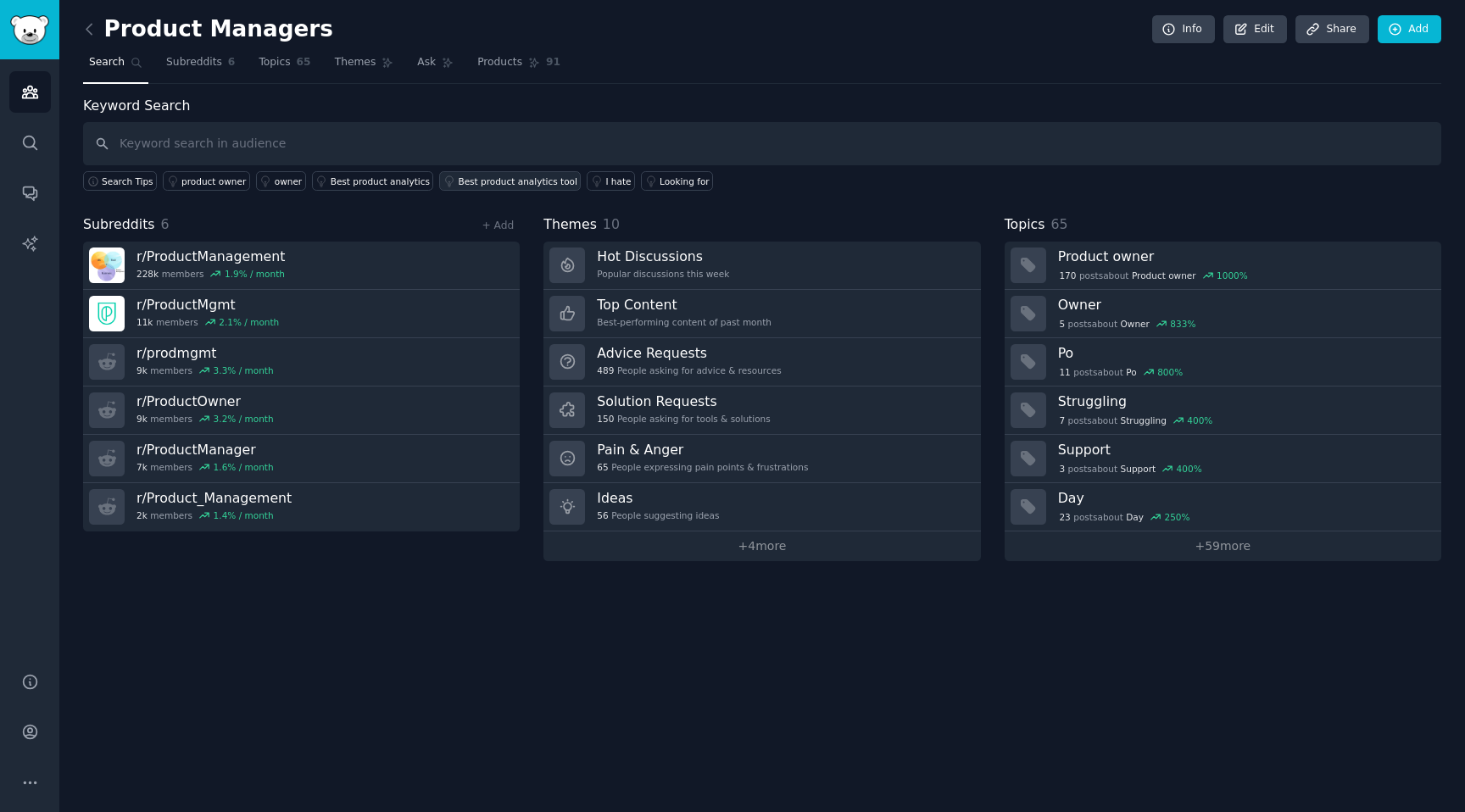
click at [550, 184] on div "Best product analytics tool" at bounding box center [518, 181] width 119 height 12
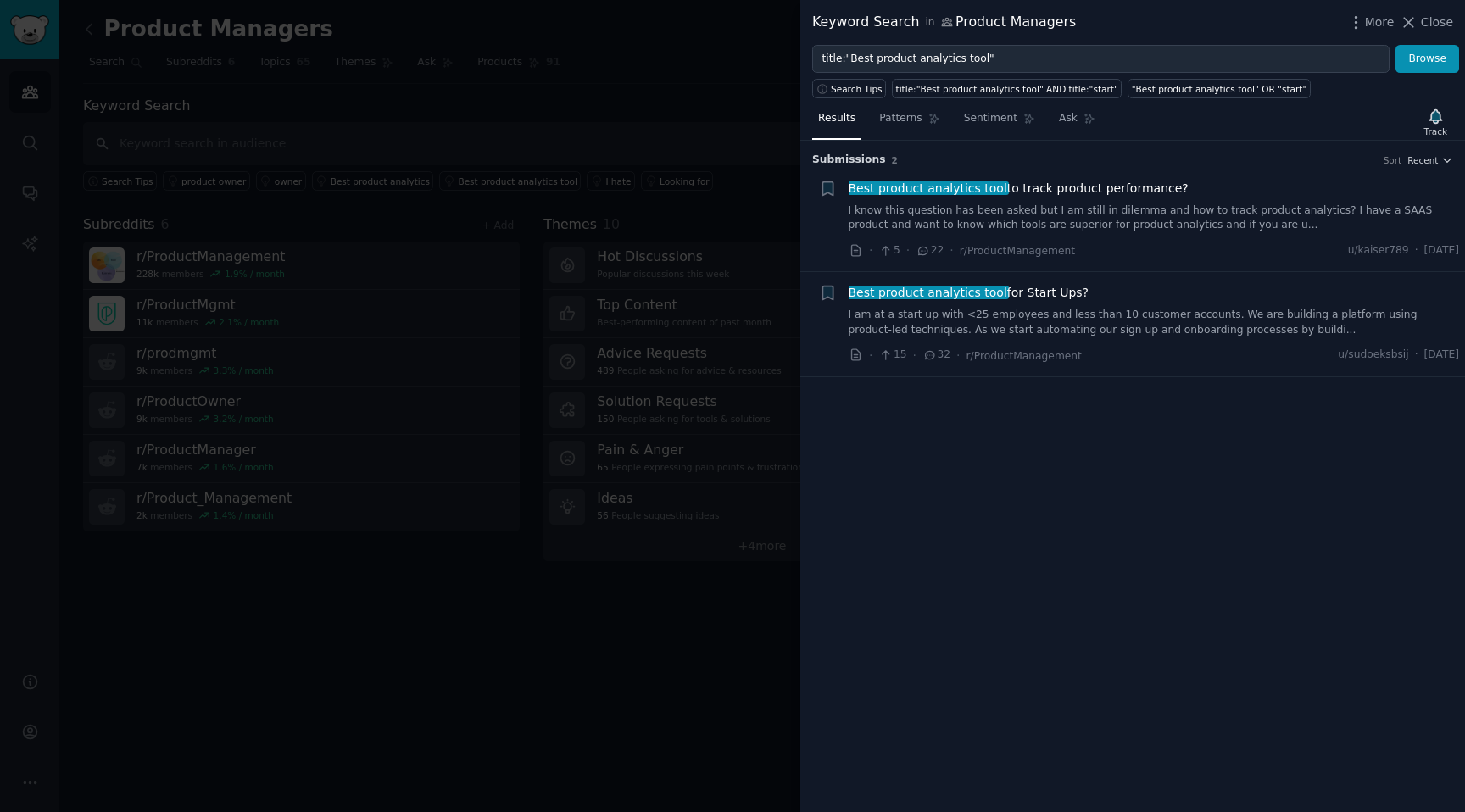
click at [1026, 311] on link "I am at a start up with <25 employees and less than 10 customer accounts. We ar…" at bounding box center [1153, 322] width 611 height 29
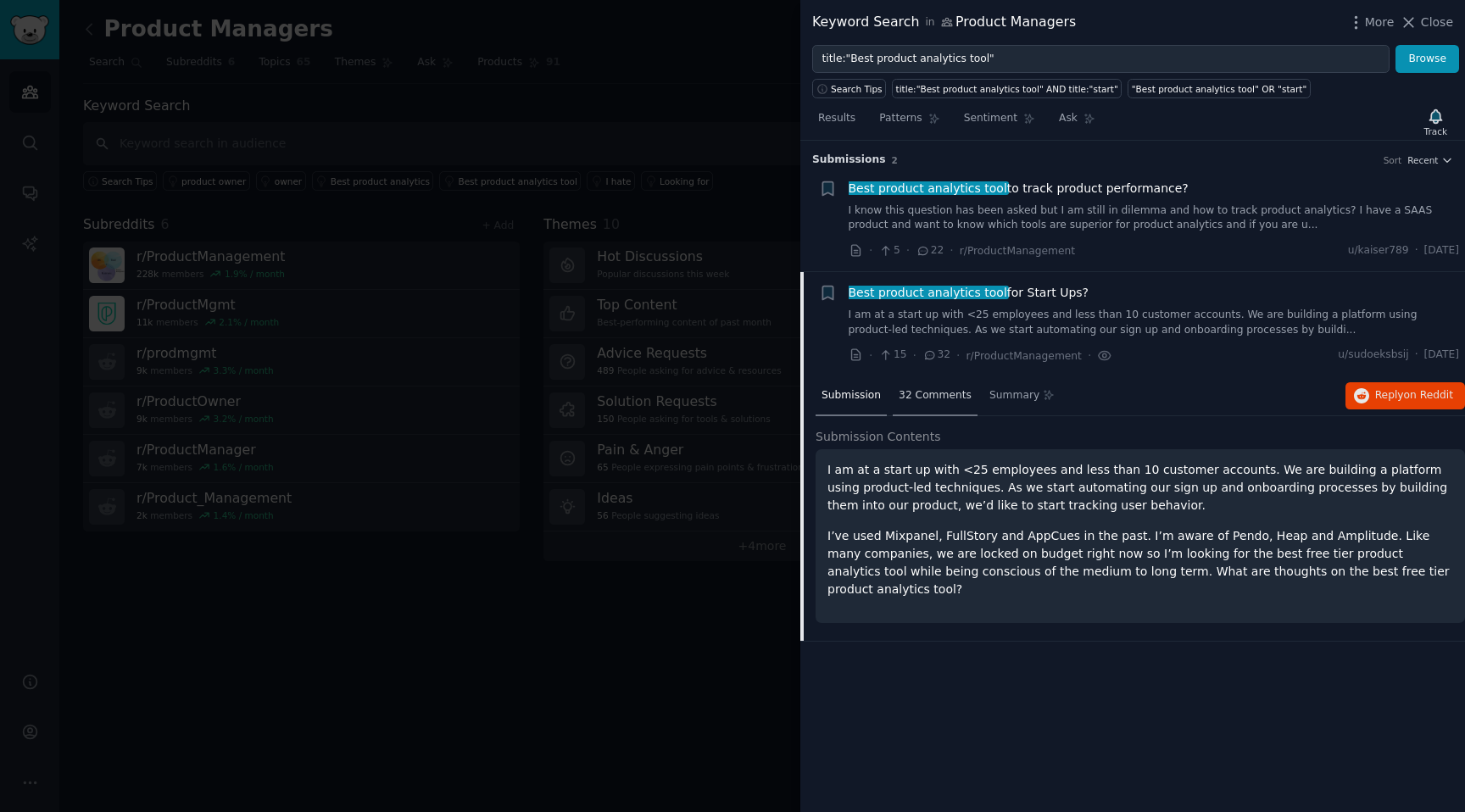
click at [918, 407] on div "32 Comments" at bounding box center [935, 396] width 85 height 41
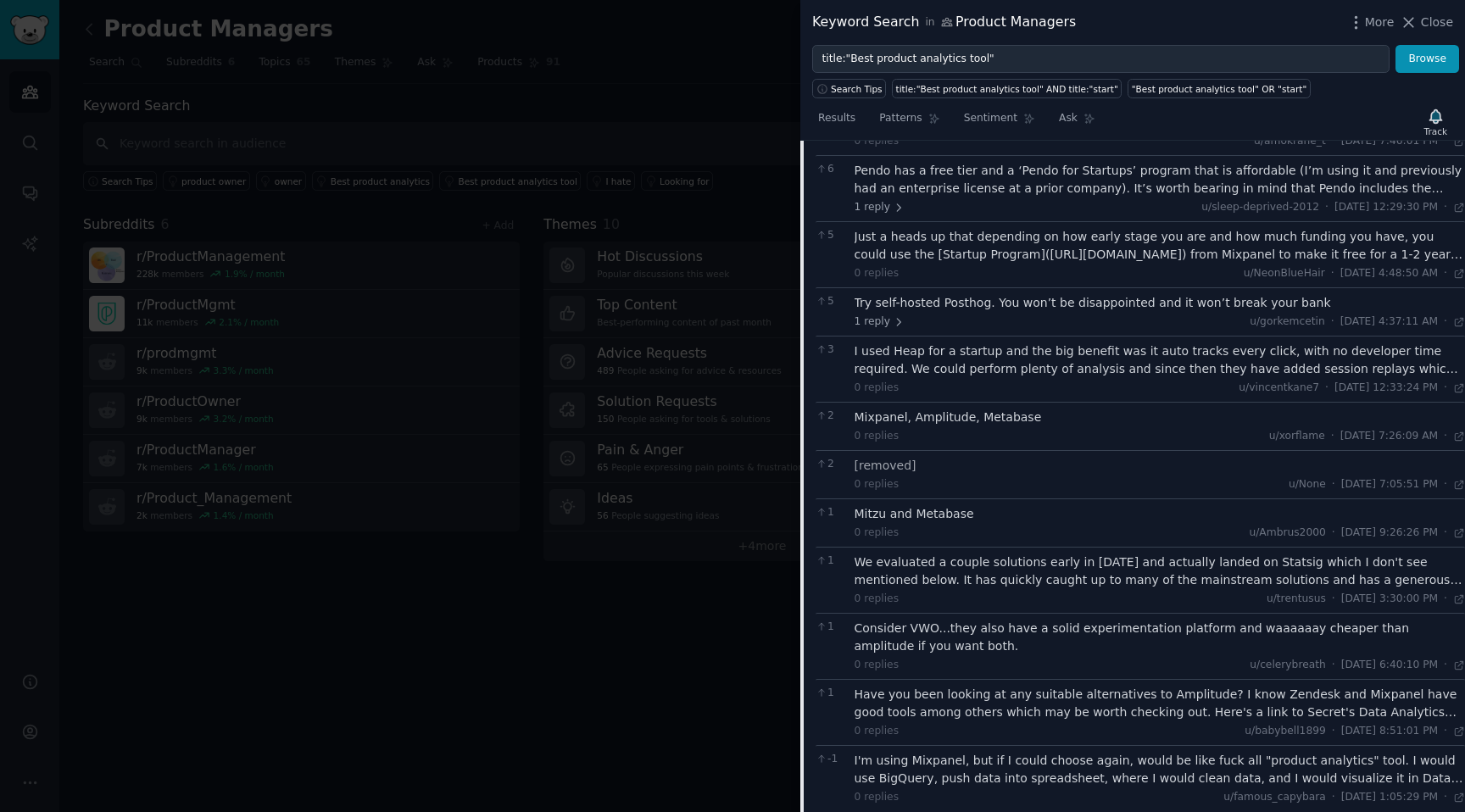
scroll to position [473, 0]
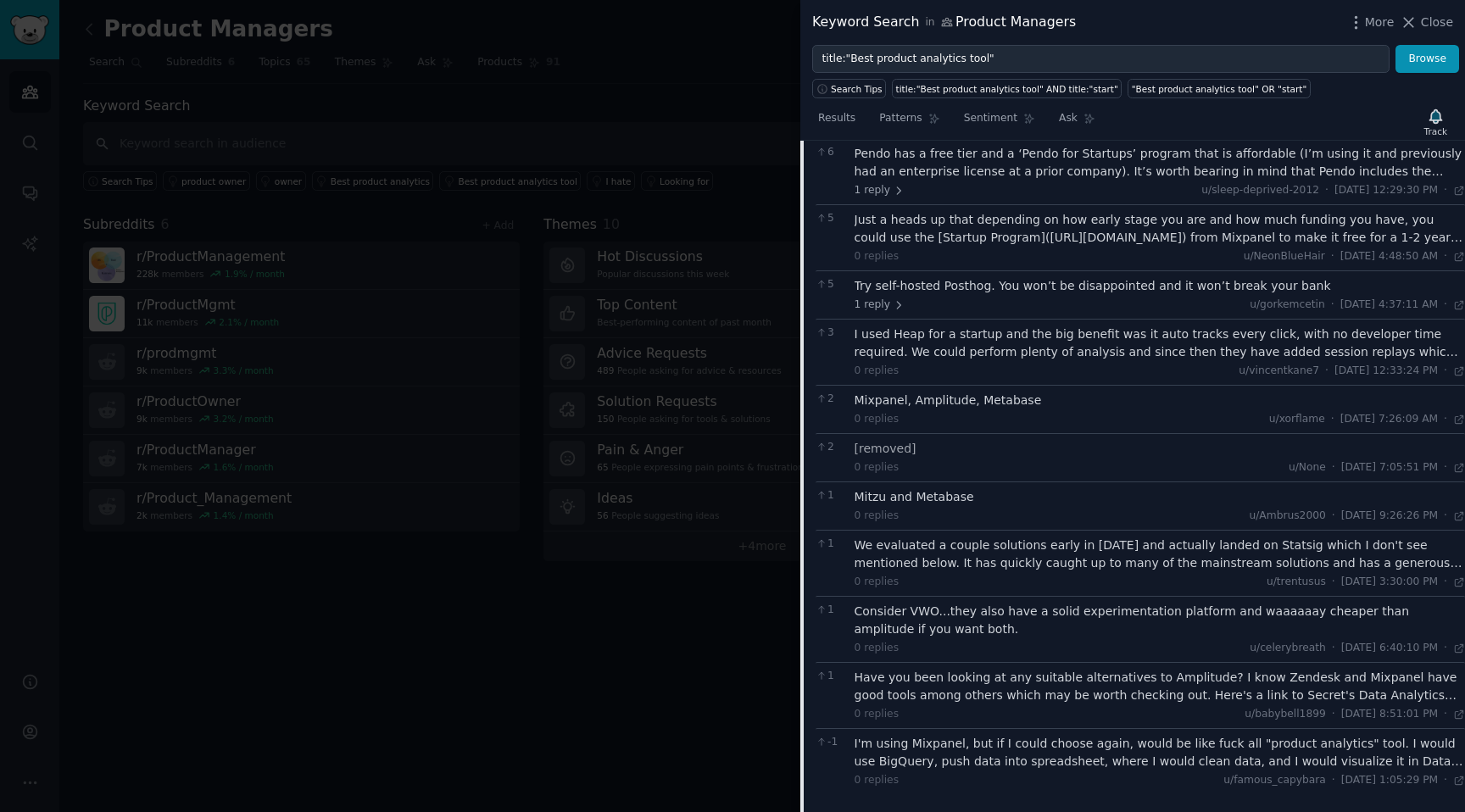
click at [619, 676] on div at bounding box center [732, 406] width 1465 height 812
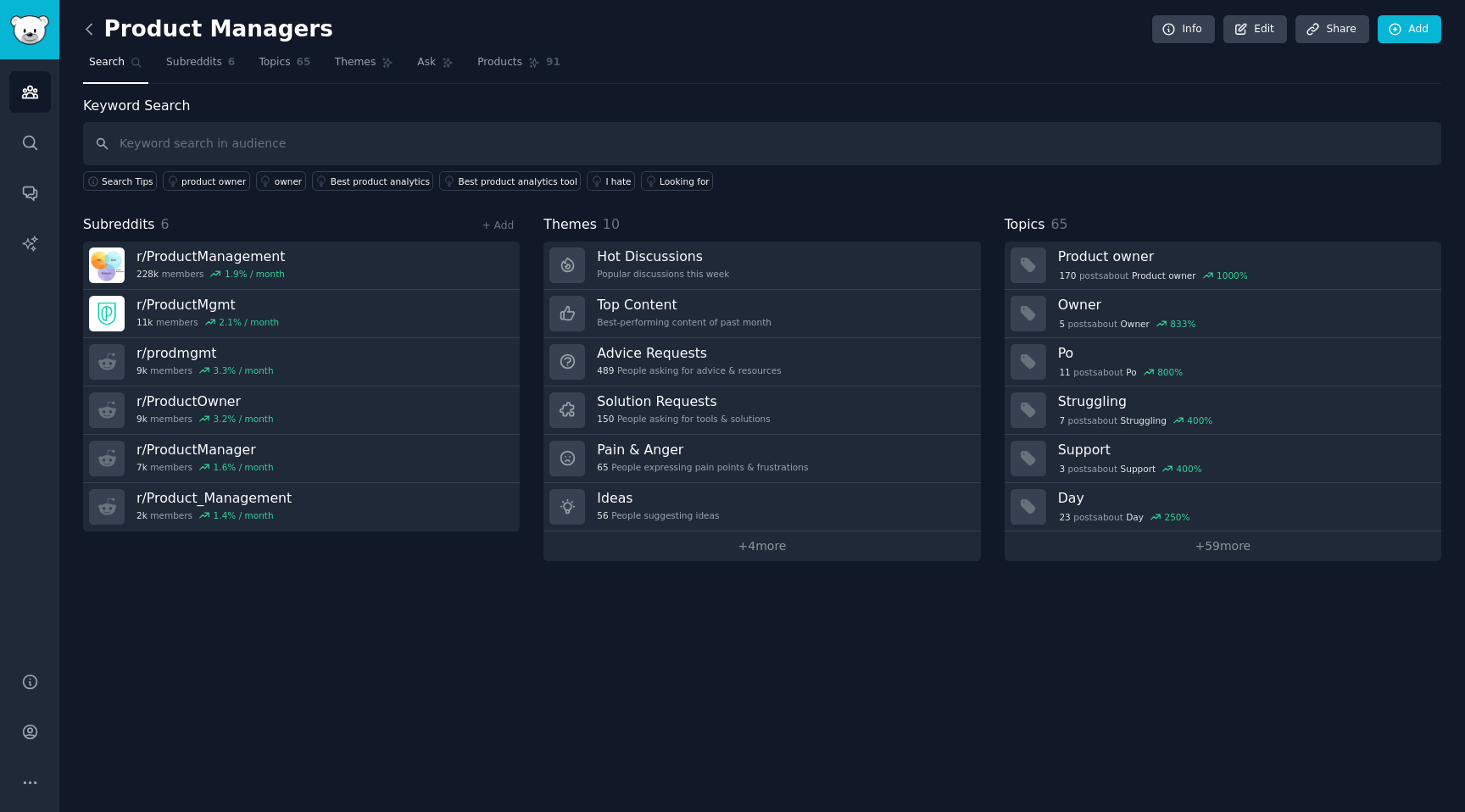
click at [92, 34] on icon at bounding box center [89, 29] width 18 height 18
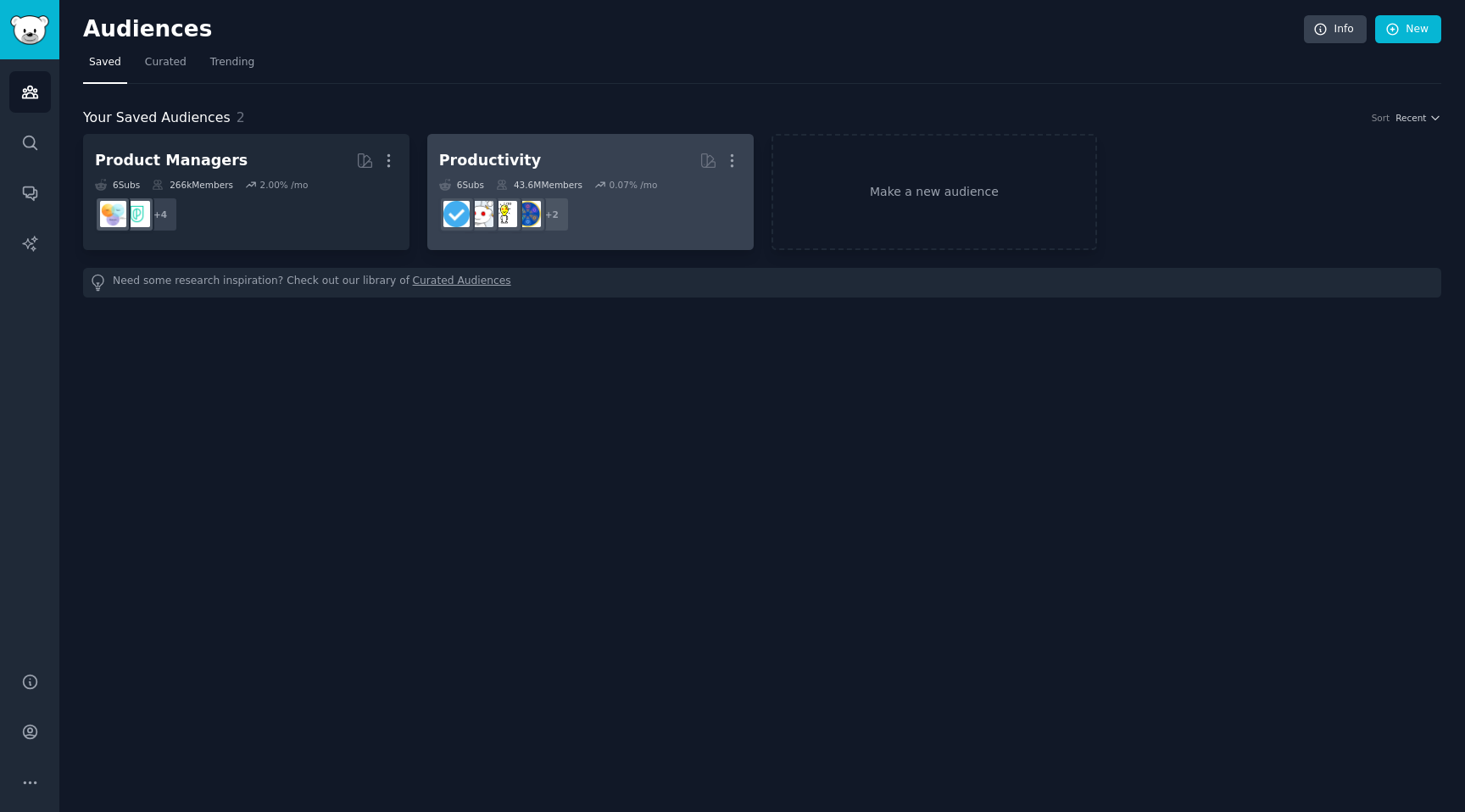
click at [585, 225] on dd "+ 2" at bounding box center [590, 214] width 302 height 47
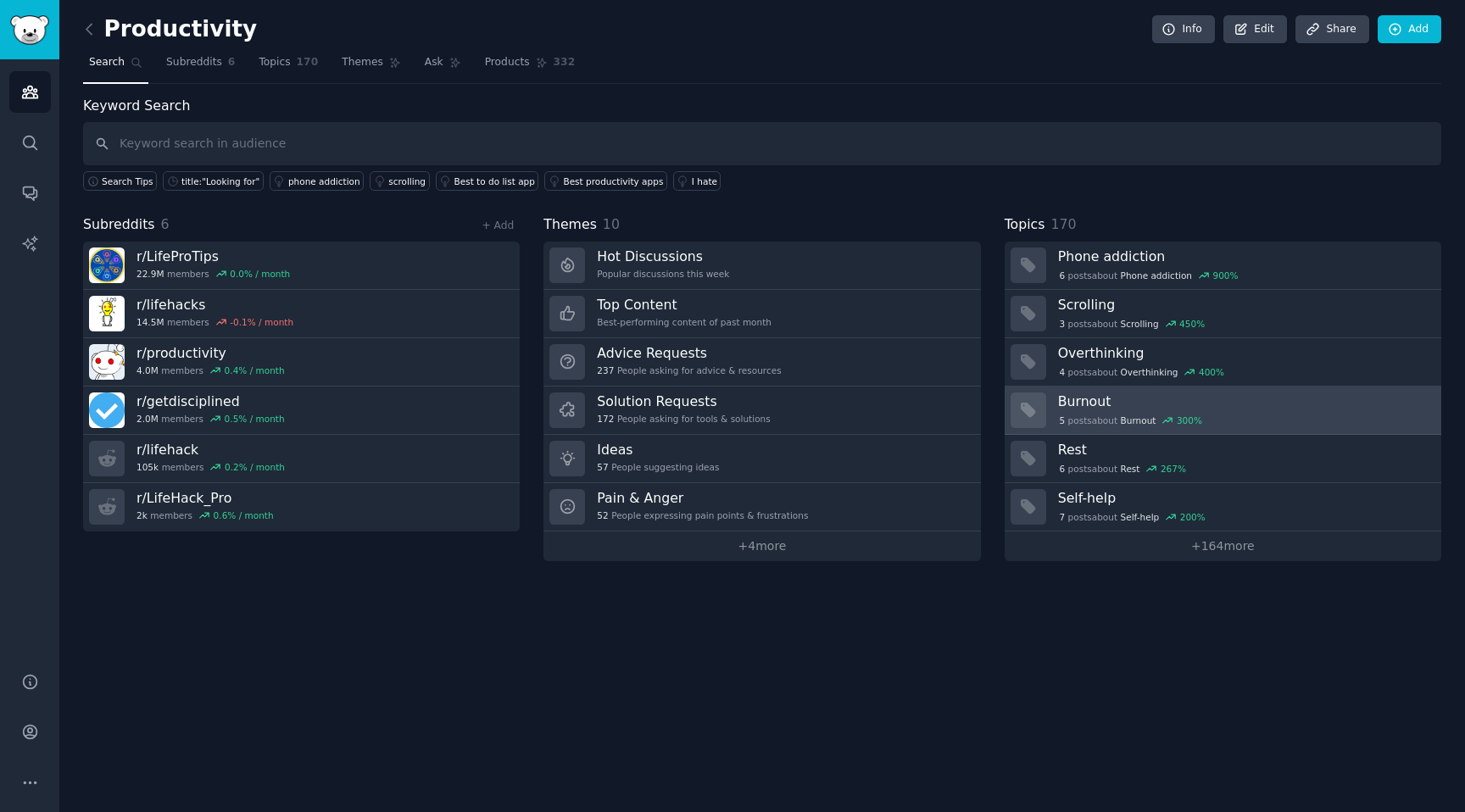
click at [1130, 397] on h3 "Burnout" at bounding box center [1243, 400] width 371 height 18
